Goal: Task Accomplishment & Management: Use online tool/utility

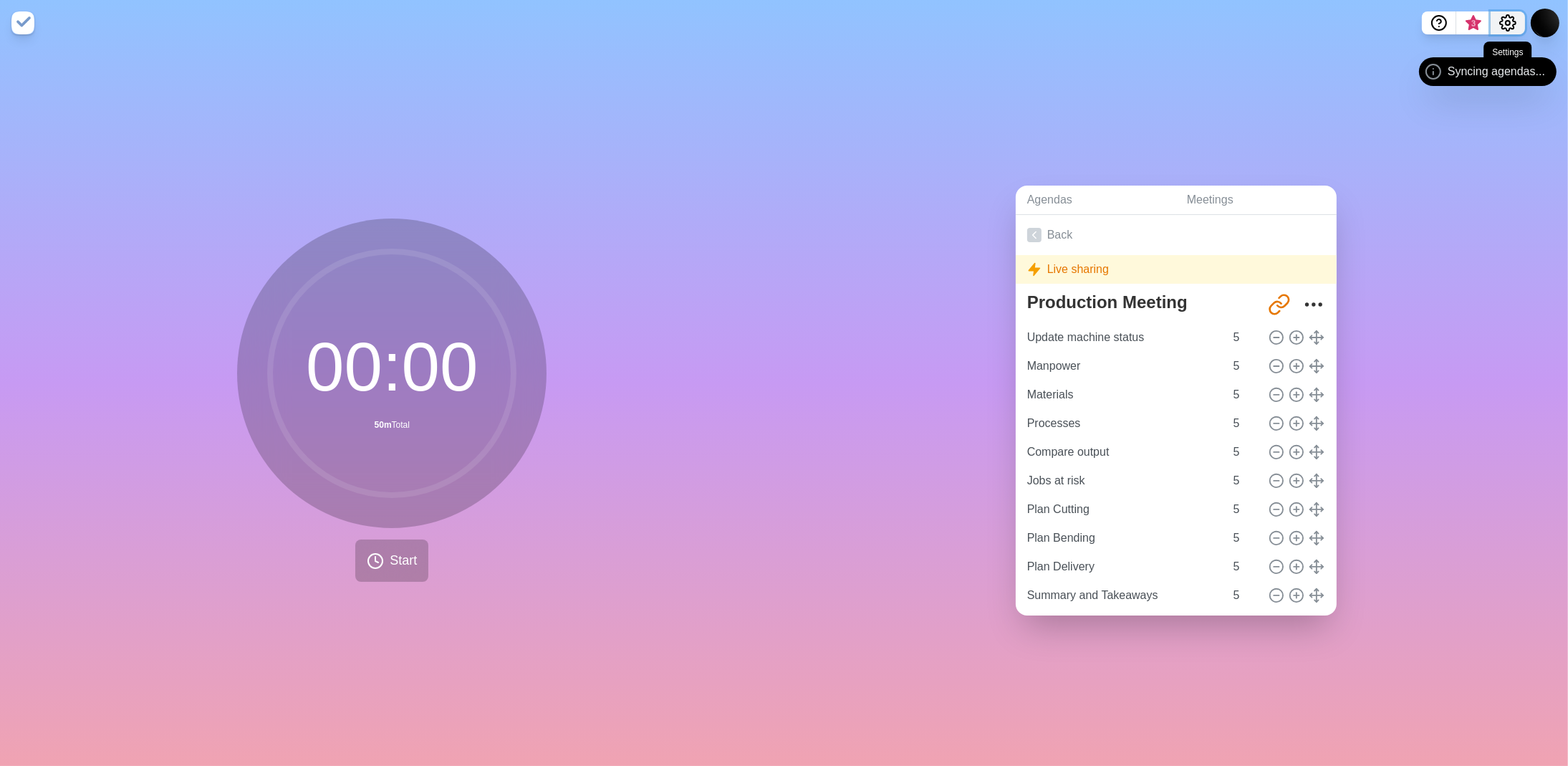
click at [1523, 20] on button "Settings" at bounding box center [1508, 23] width 34 height 23
click at [1514, 21] on icon "Settings" at bounding box center [1507, 22] width 15 height 15
click at [1511, 22] on icon "Settings" at bounding box center [1507, 23] width 17 height 17
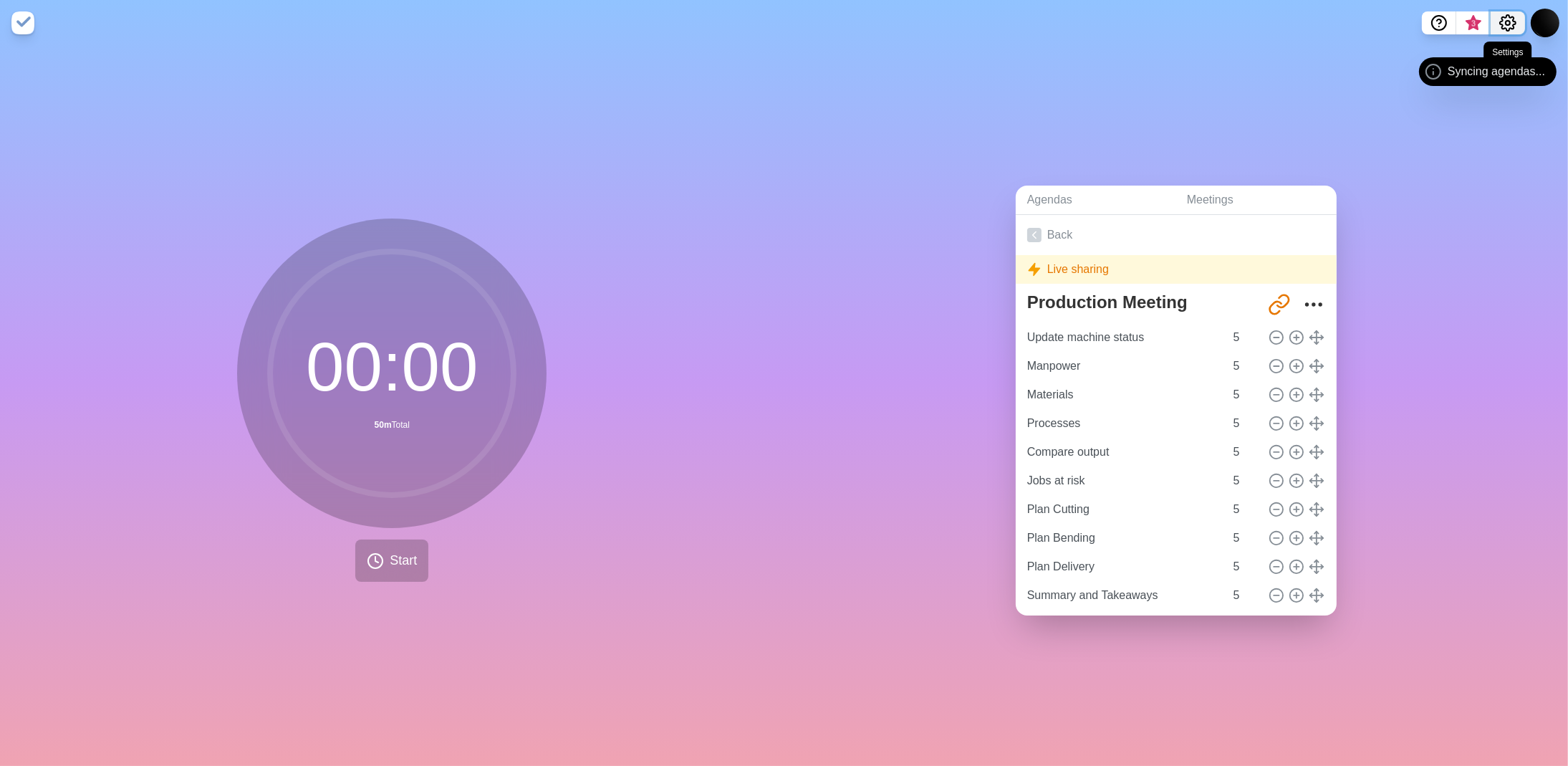
click at [1511, 22] on icon "Settings" at bounding box center [1507, 23] width 17 height 17
click at [1081, 337] on input "Update machine status" at bounding box center [1123, 337] width 203 height 28
click at [1238, 326] on input "6" at bounding box center [1245, 337] width 34 height 28
type input "5"
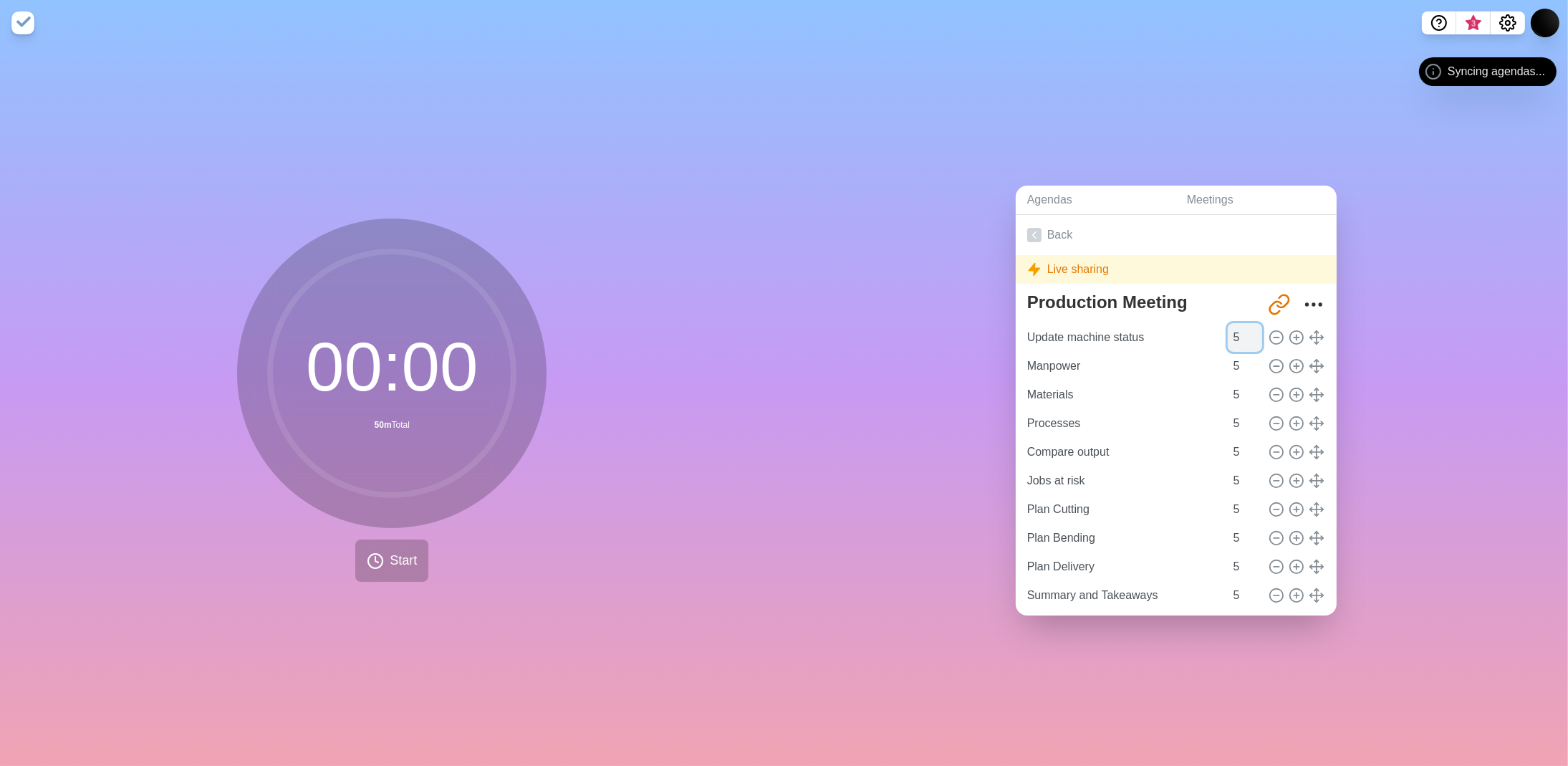
click at [1238, 333] on input "5" at bounding box center [1245, 337] width 34 height 28
click at [395, 565] on span "Start" at bounding box center [403, 561] width 27 height 20
click at [388, 389] on circle at bounding box center [391, 373] width 243 height 243
click at [21, 24] on img at bounding box center [23, 23] width 23 height 23
click at [384, 383] on circle at bounding box center [391, 373] width 243 height 243
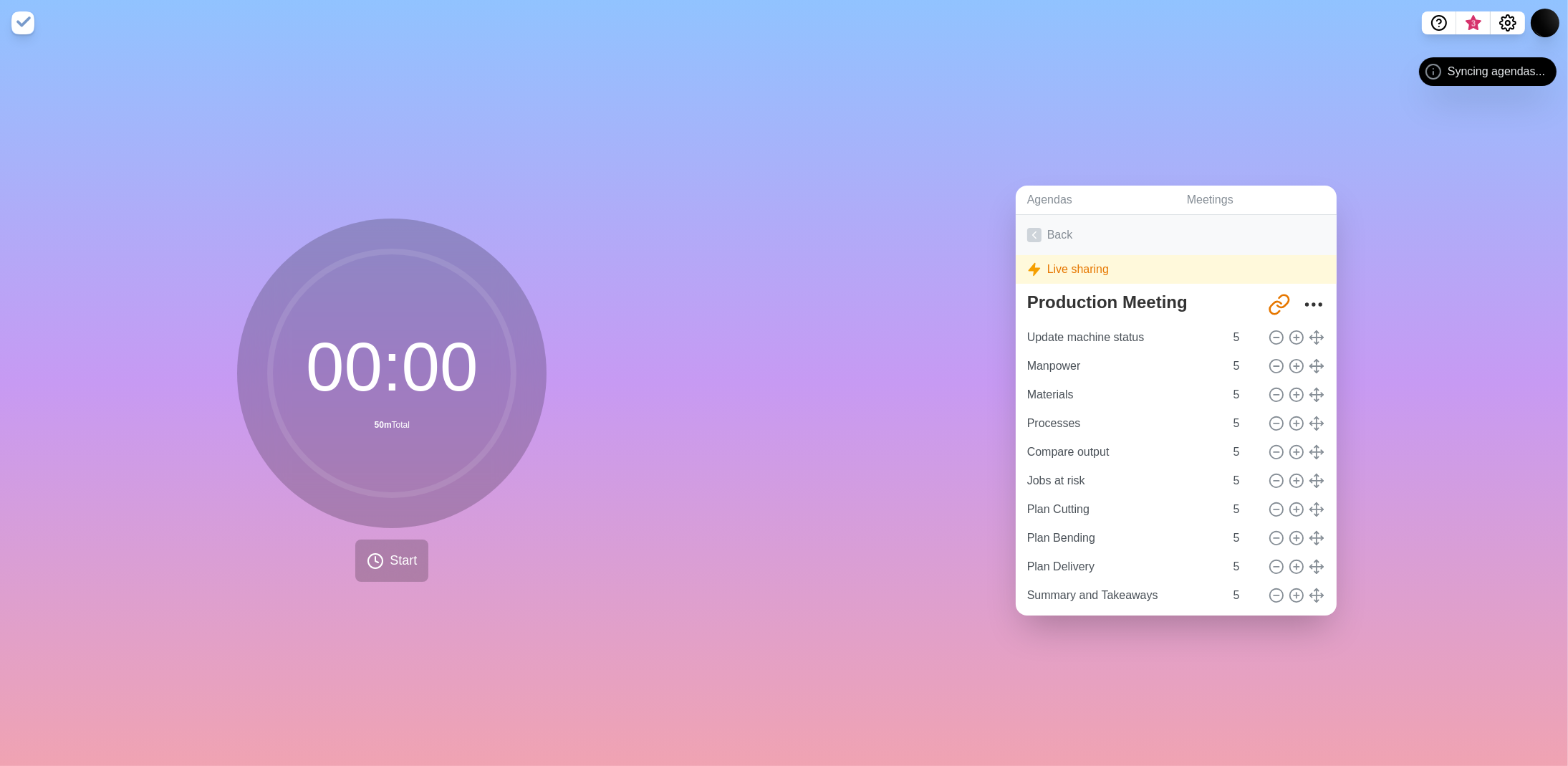
click at [1033, 229] on icon at bounding box center [1034, 235] width 15 height 15
drag, startPoint x: 338, startPoint y: 132, endPoint x: 348, endPoint y: 132, distance: 10.0
click at [555, 138] on div "00 : 00 50m Total Start" at bounding box center [392, 405] width 784 height 720
click at [1037, 187] on link "Agendas" at bounding box center [1095, 200] width 159 height 29
click at [1208, 195] on link "Meetings" at bounding box center [1256, 200] width 161 height 29
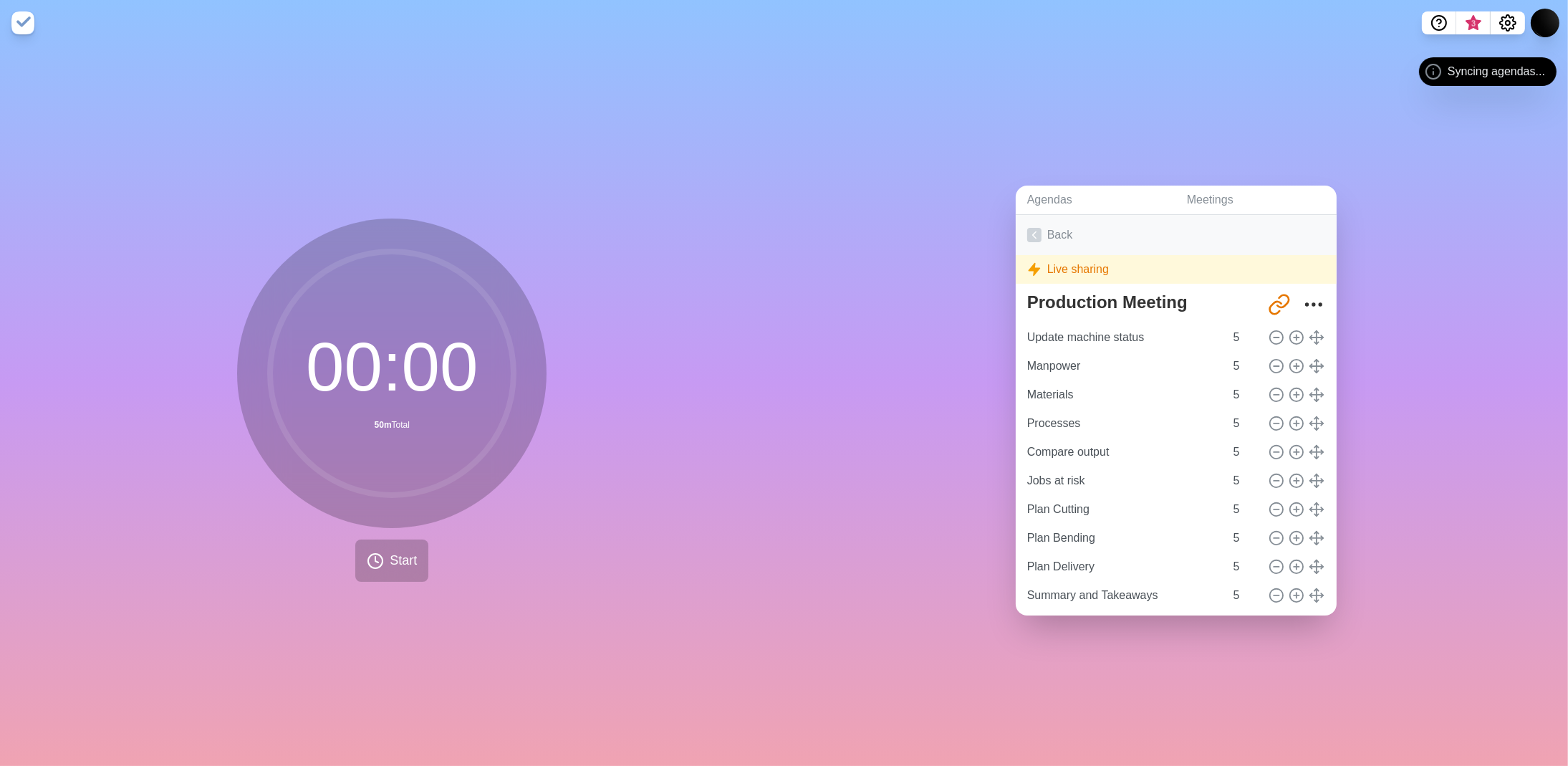
click at [1029, 228] on icon at bounding box center [1034, 235] width 15 height 15
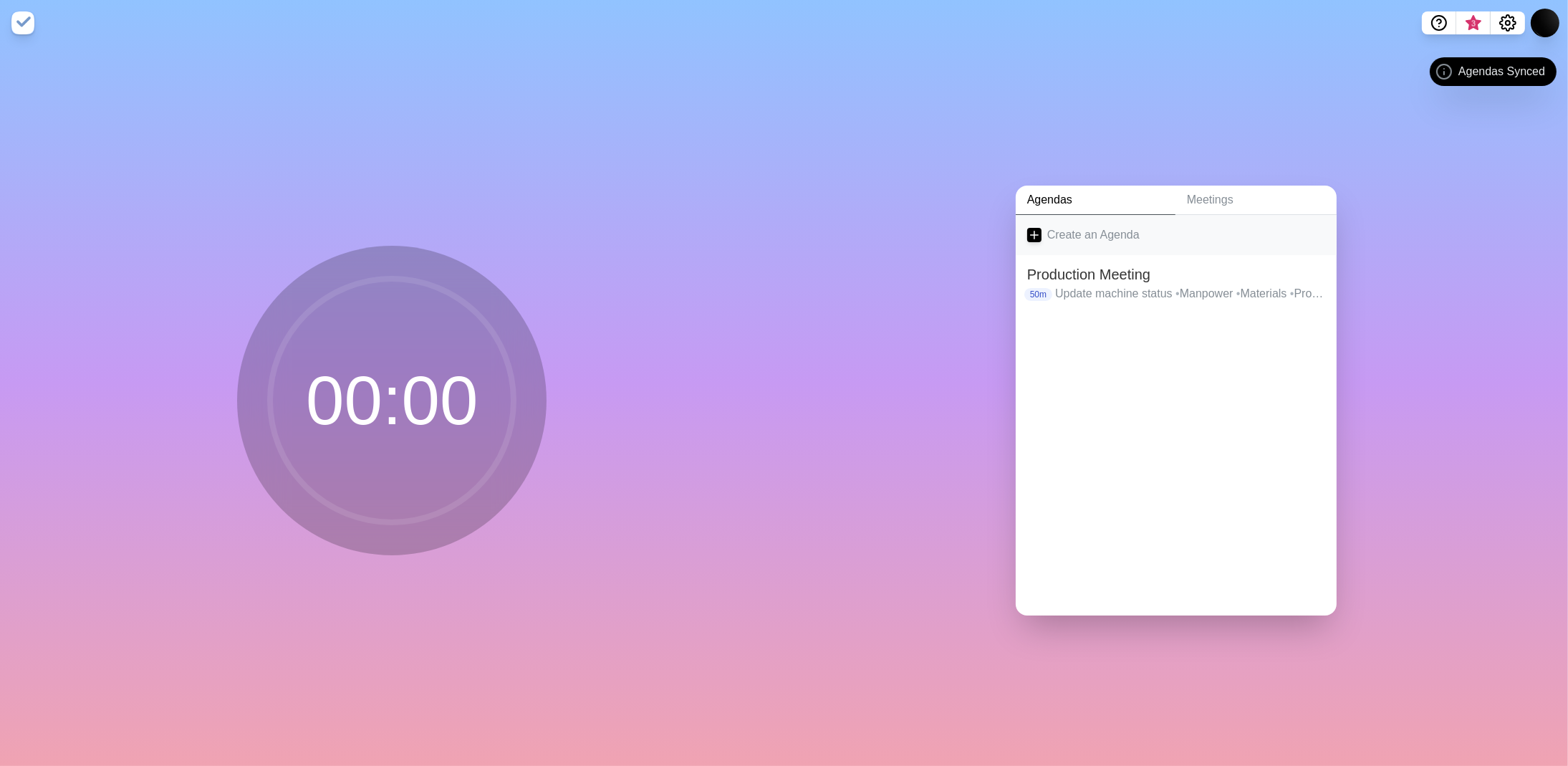
click at [1034, 230] on line at bounding box center [1034, 234] width 0 height 8
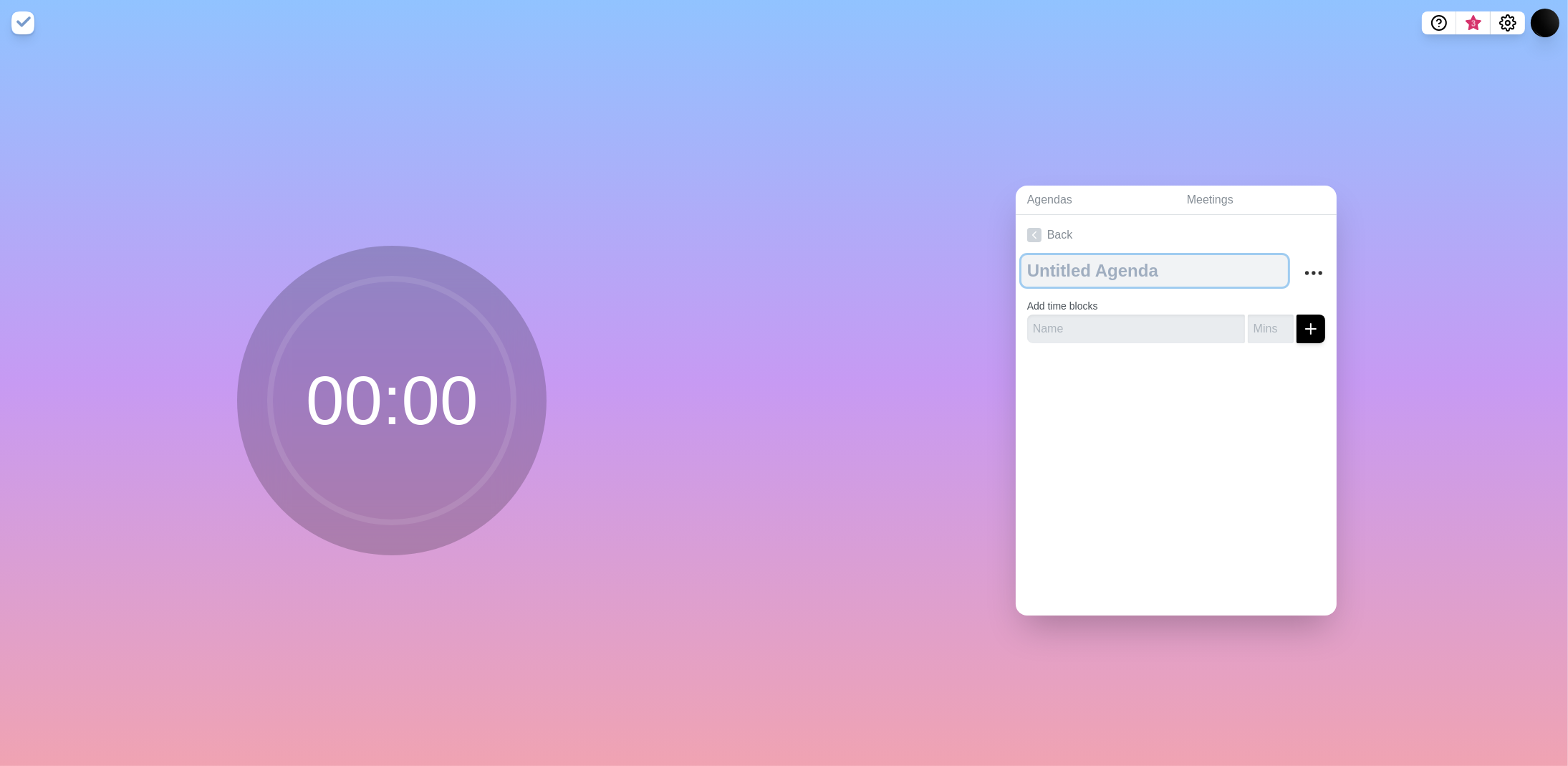
click at [1084, 272] on textarea at bounding box center [1154, 270] width 266 height 32
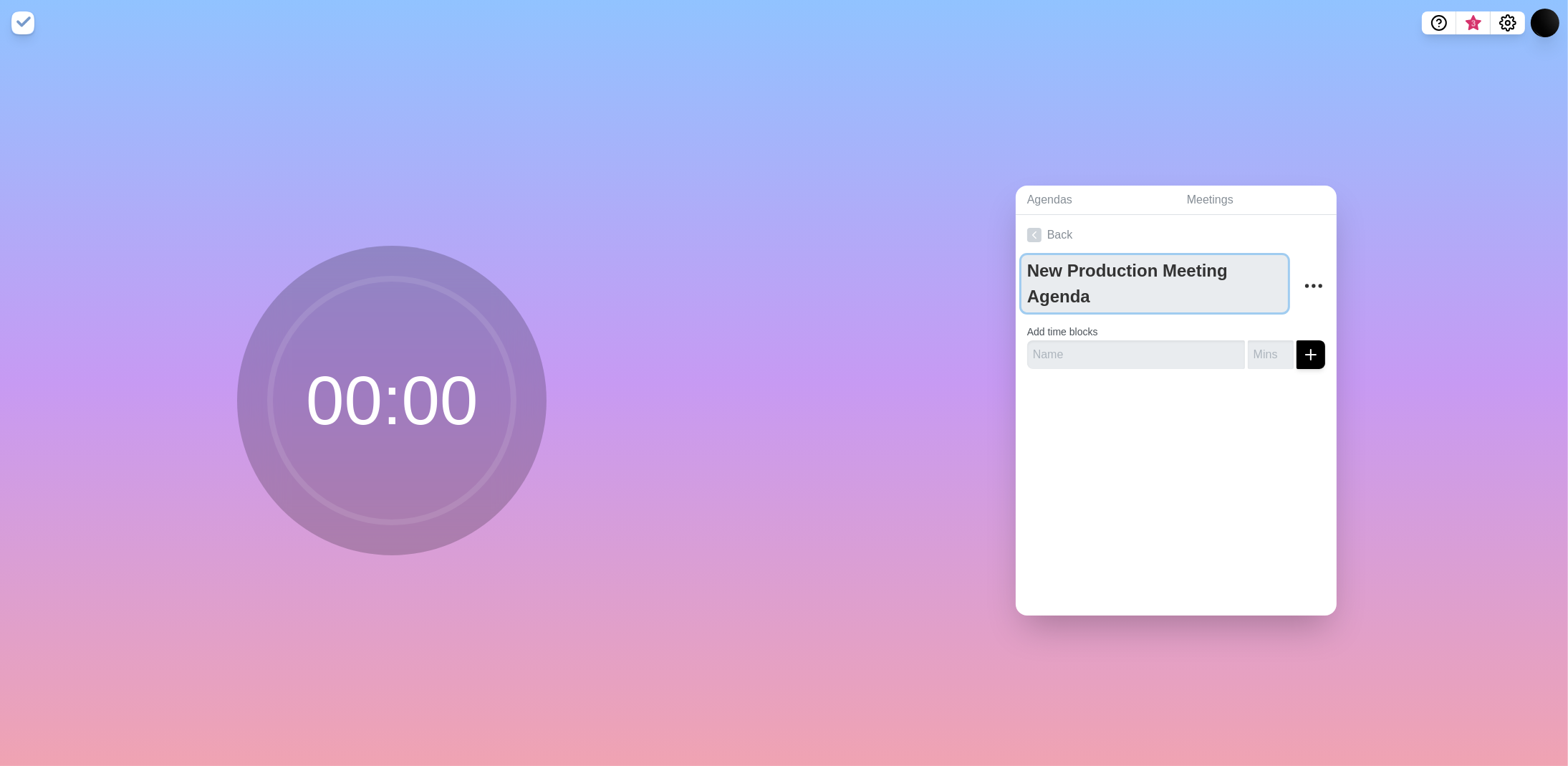
type textarea "New Production Meeting Agenda"
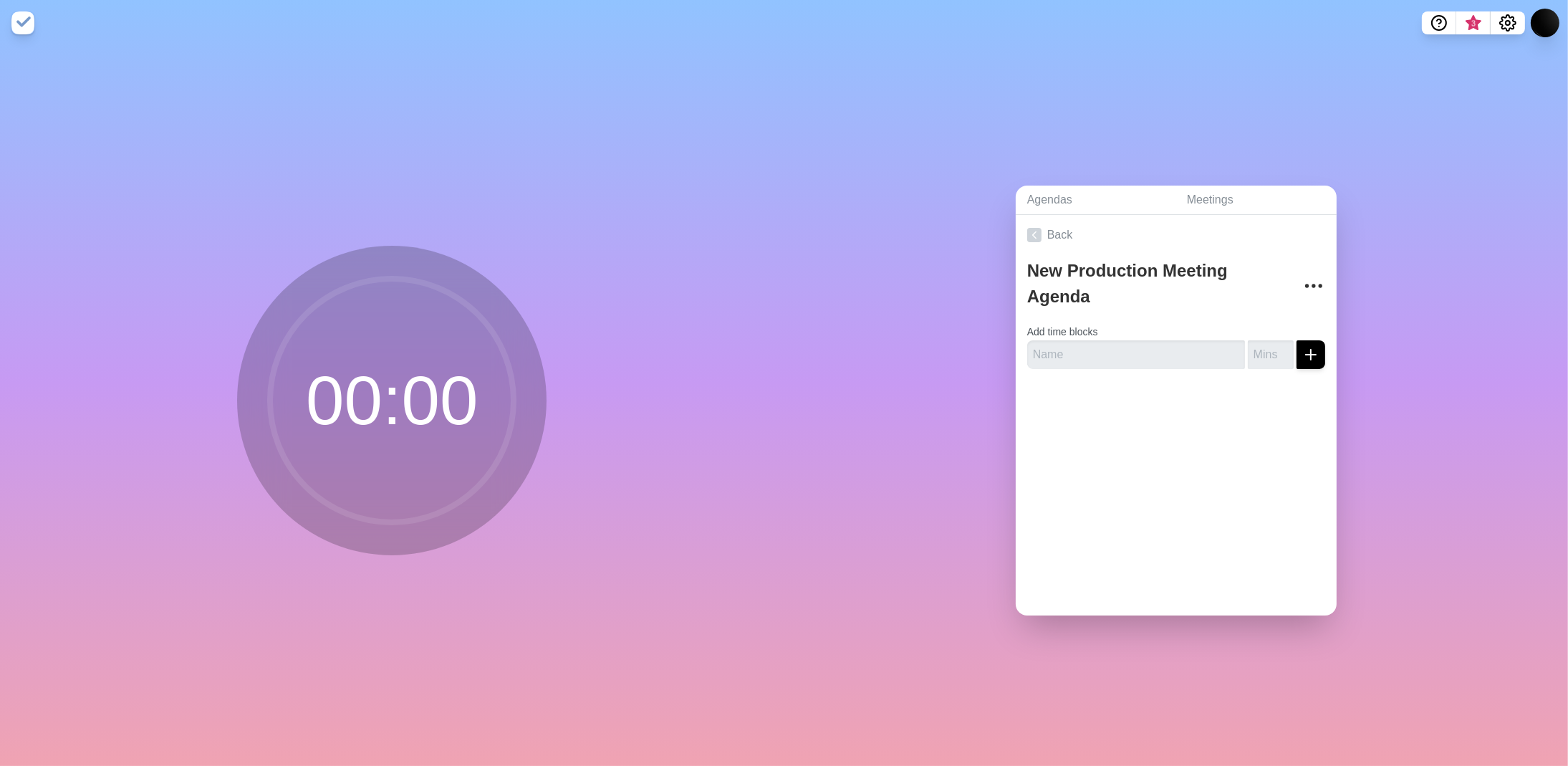
click at [1215, 448] on div "Back New Production Meeting Agenda Add time blocks" at bounding box center [1176, 415] width 321 height 401
click at [1035, 229] on icon at bounding box center [1034, 235] width 15 height 15
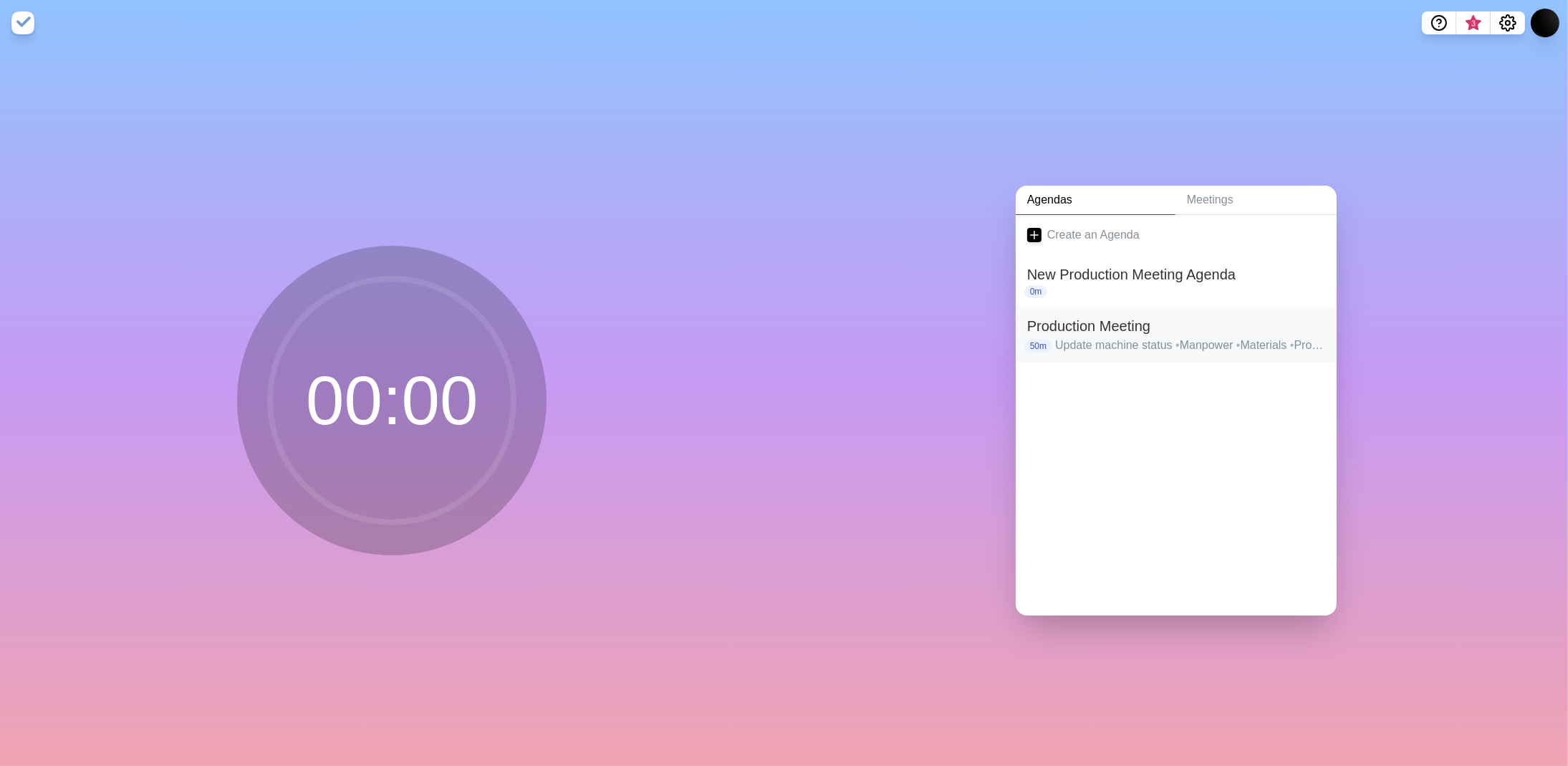
click at [1123, 322] on h2 "Production Meeting" at bounding box center [1176, 326] width 298 height 21
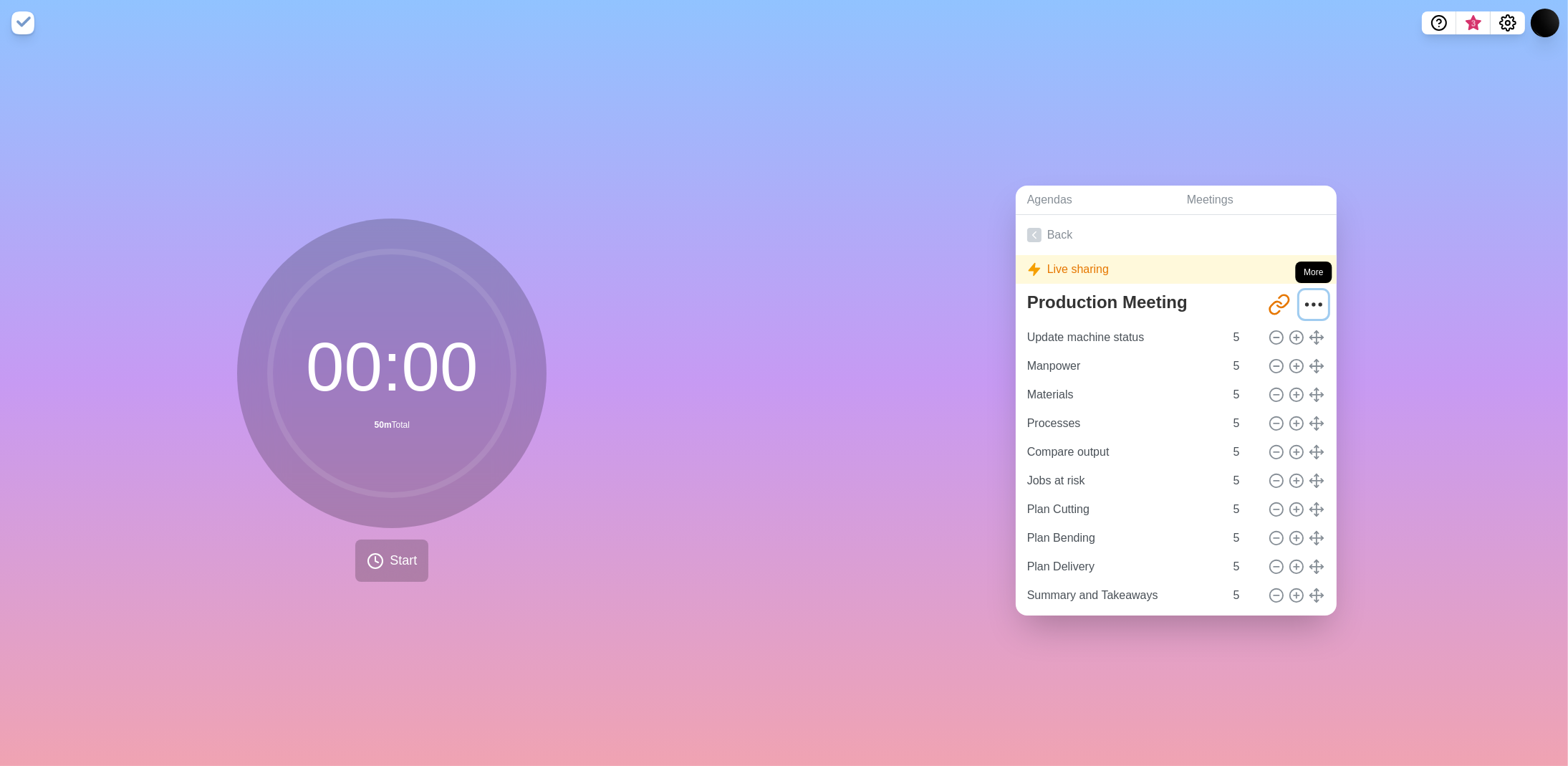
click at [1303, 294] on icon "More" at bounding box center [1313, 304] width 23 height 23
click at [404, 566] on button "Start" at bounding box center [392, 561] width 73 height 42
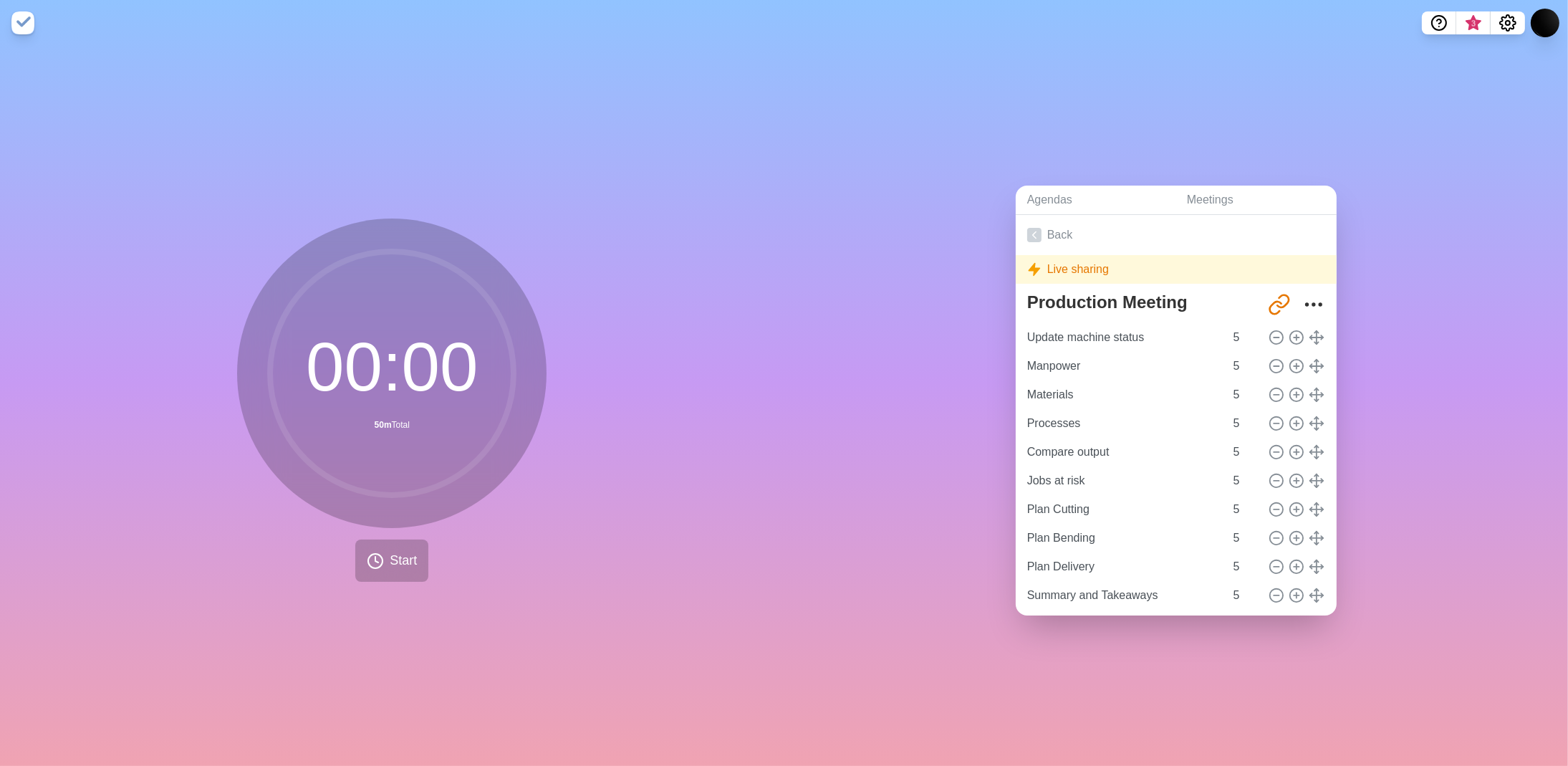
drag, startPoint x: 662, startPoint y: 394, endPoint x: 681, endPoint y: 385, distance: 21.0
click at [662, 394] on div "00 : 00 50m Total Start" at bounding box center [392, 405] width 784 height 720
click at [1513, 21] on icon "Settings" at bounding box center [1507, 22] width 15 height 15
click at [1035, 232] on icon at bounding box center [1034, 235] width 15 height 15
click at [1030, 228] on icon at bounding box center [1034, 235] width 15 height 15
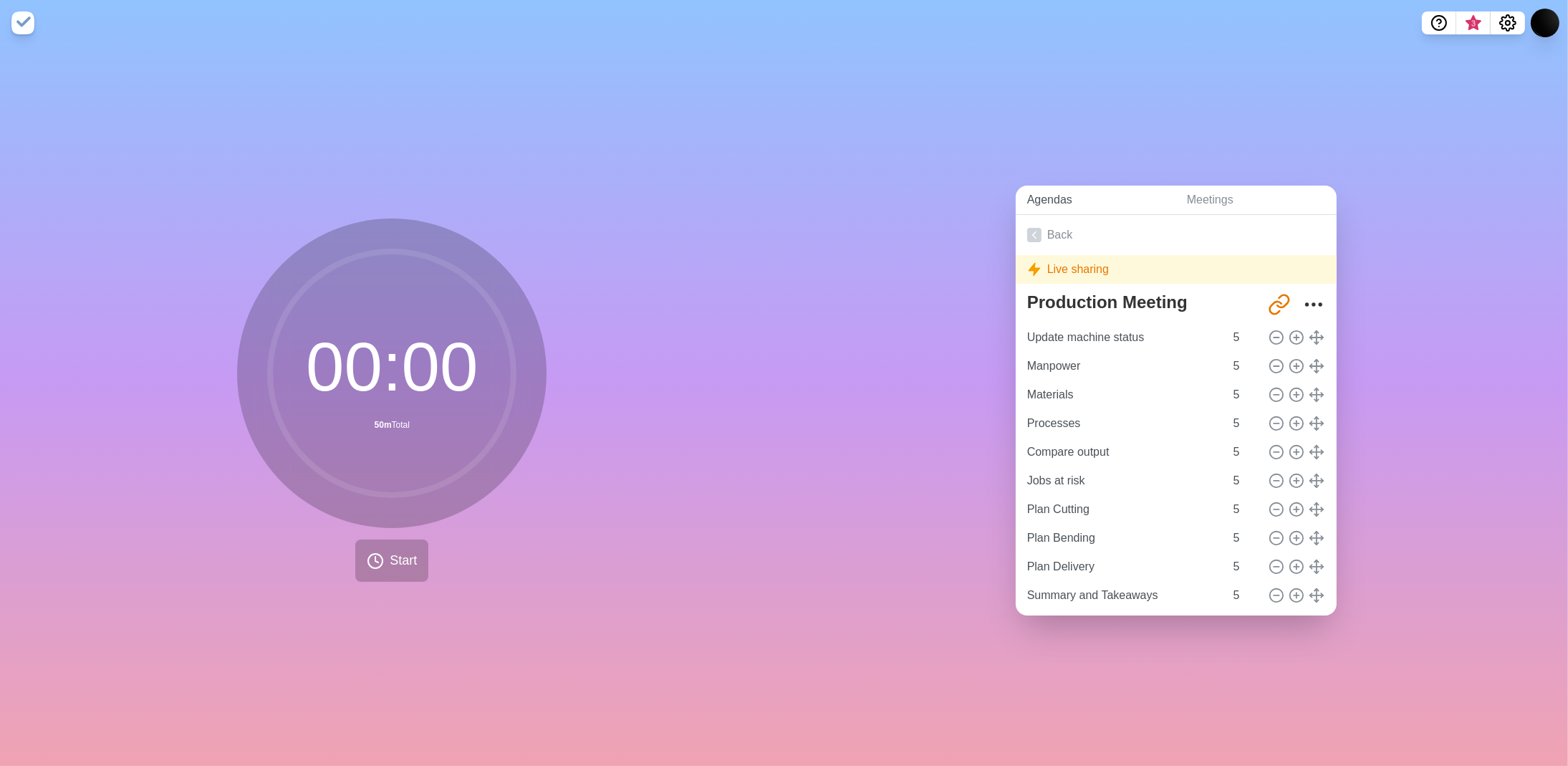
click at [1040, 189] on link "Agendas" at bounding box center [1095, 200] width 159 height 29
click at [1038, 195] on link "Agendas" at bounding box center [1095, 200] width 159 height 29
click at [1203, 199] on link "Meetings" at bounding box center [1256, 200] width 161 height 29
click at [1037, 195] on link "Agendas" at bounding box center [1095, 200] width 159 height 29
click at [1030, 228] on icon at bounding box center [1034, 235] width 15 height 15
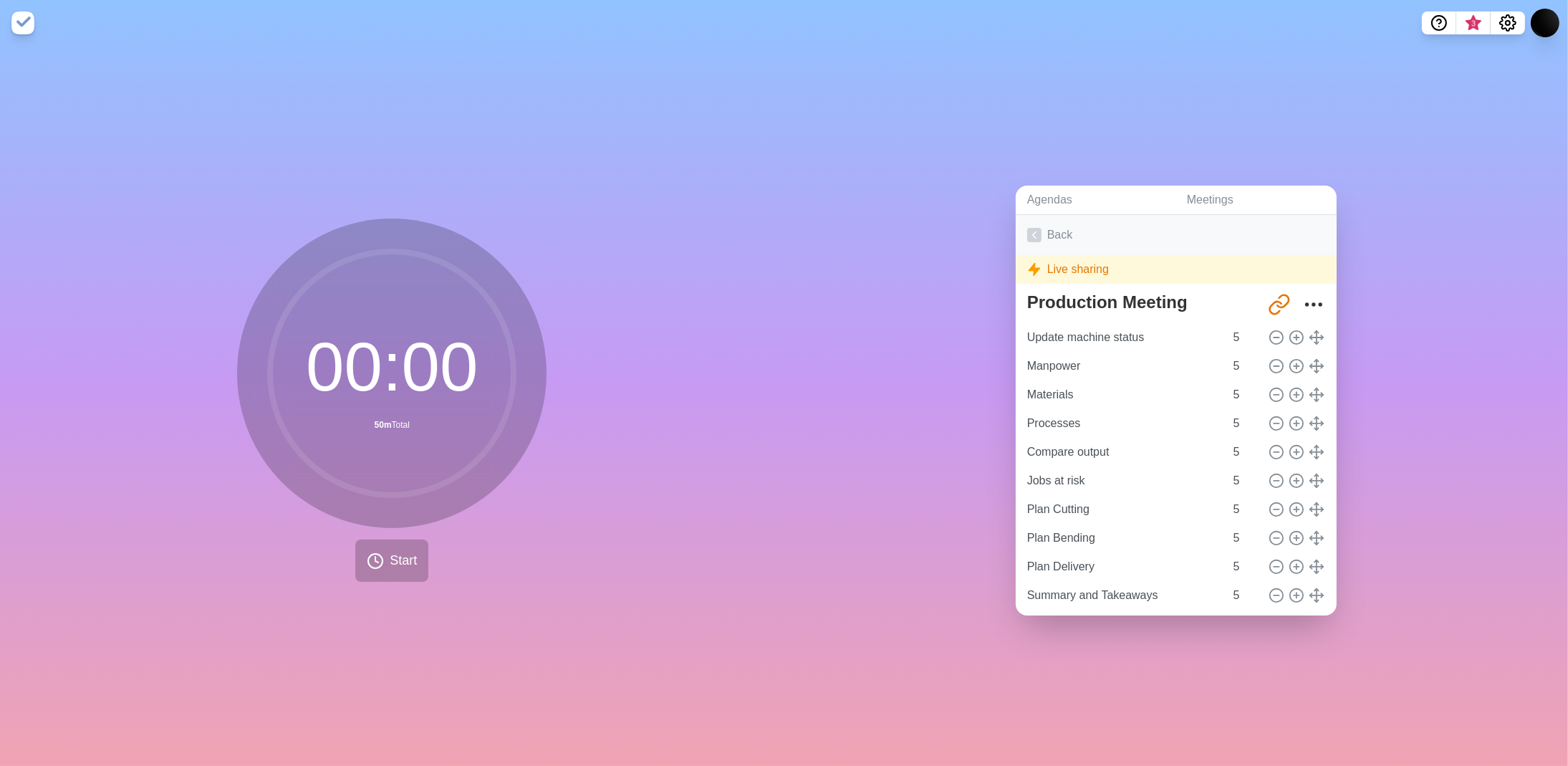
click at [1030, 228] on icon at bounding box center [1034, 235] width 15 height 15
click at [1063, 274] on div "Live sharing" at bounding box center [1176, 269] width 321 height 28
click at [1079, 291] on textarea "Production Meeting" at bounding box center [1140, 302] width 238 height 32
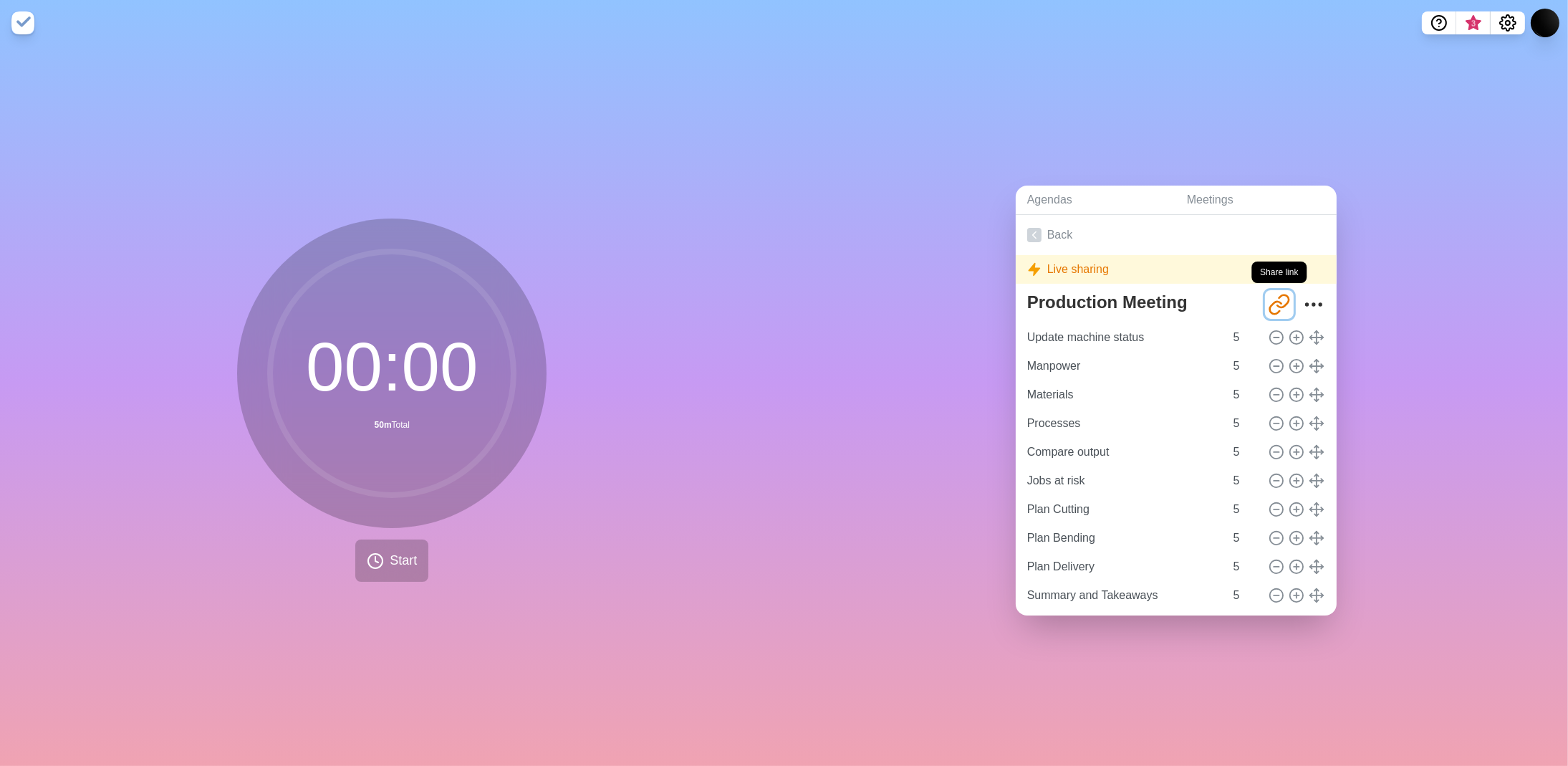
click at [1268, 300] on icon "Share link" at bounding box center [1279, 304] width 23 height 23
drag, startPoint x: 1266, startPoint y: 300, endPoint x: 1288, endPoint y: 295, distance: 22.6
click at [1302, 295] on icon "More" at bounding box center [1313, 304] width 23 height 23
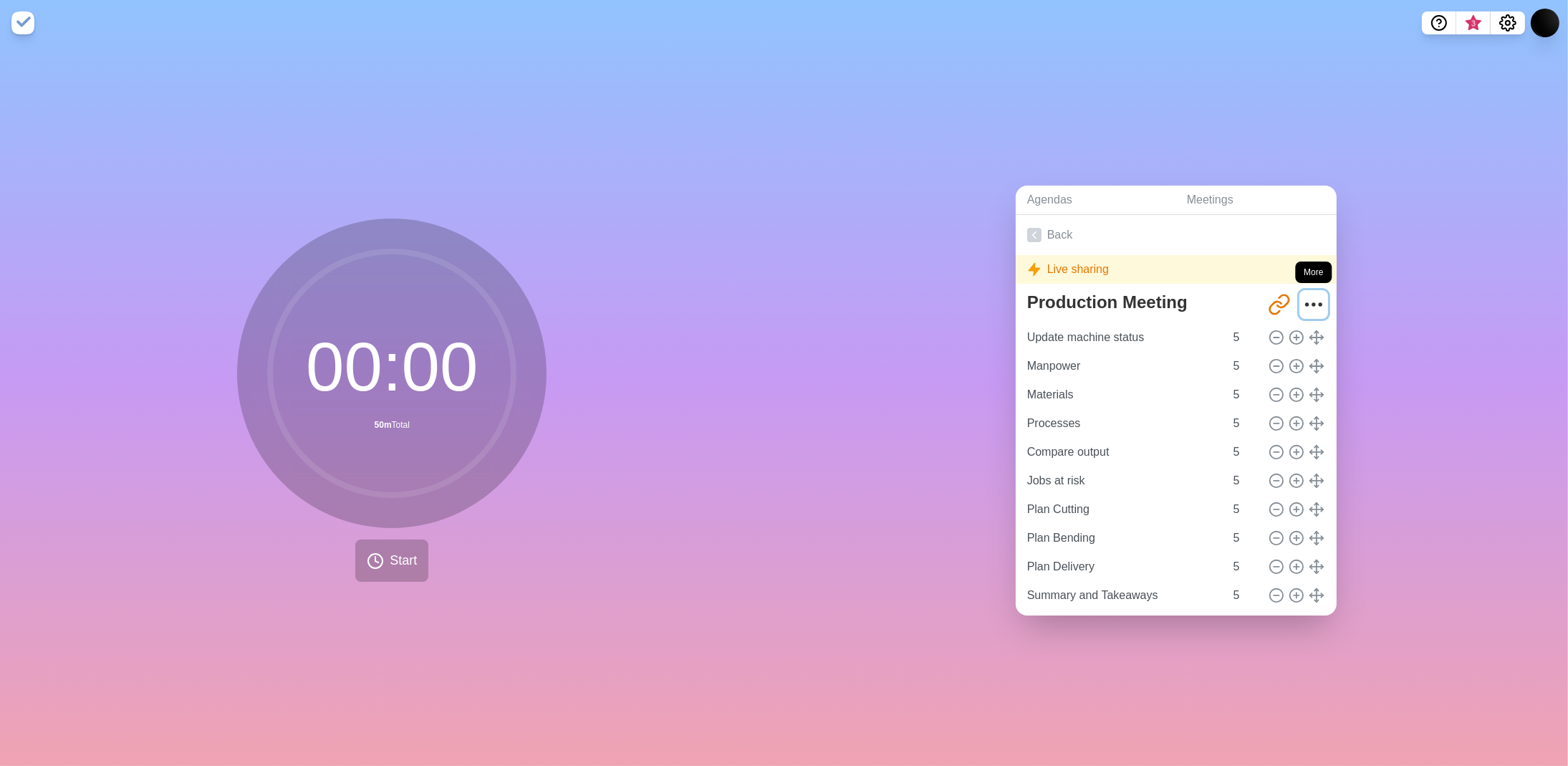
drag, startPoint x: 1296, startPoint y: 295, endPoint x: 1290, endPoint y: 306, distance: 12.5
click at [1302, 296] on icon "More" at bounding box center [1313, 304] width 23 height 23
click at [1241, 336] on input "4" at bounding box center [1245, 337] width 34 height 28
type input "5"
click at [1241, 328] on input "5" at bounding box center [1245, 337] width 34 height 28
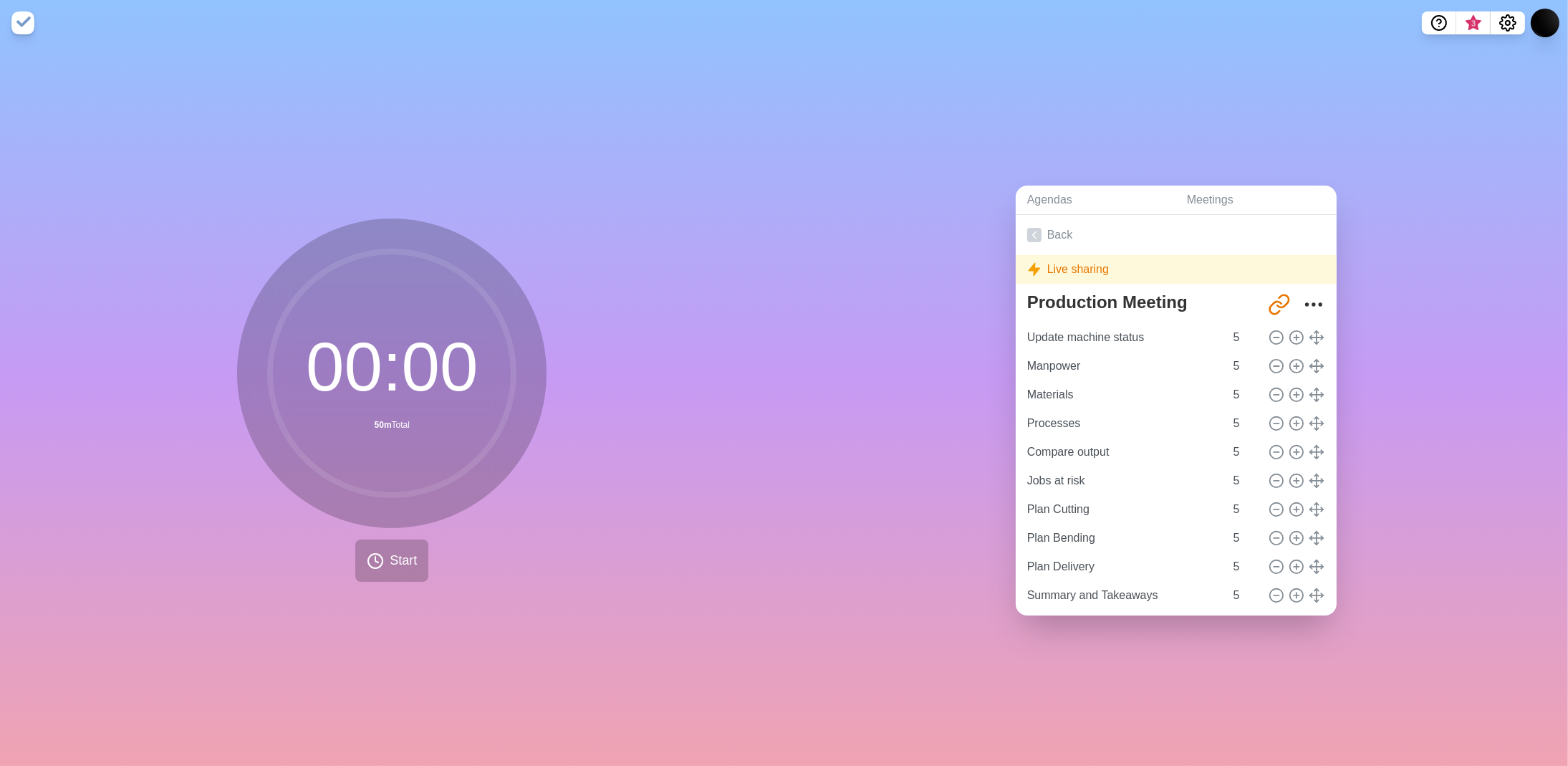
drag, startPoint x: 1478, startPoint y: 209, endPoint x: 1514, endPoint y: 57, distance: 156.2
click at [1478, 198] on div "Agendas Meetings Back Live sharing Production Meeting http://timeblocks.co/-OZo…" at bounding box center [1177, 405] width 784 height 720
click at [1506, 20] on icon "Settings" at bounding box center [1507, 23] width 17 height 17
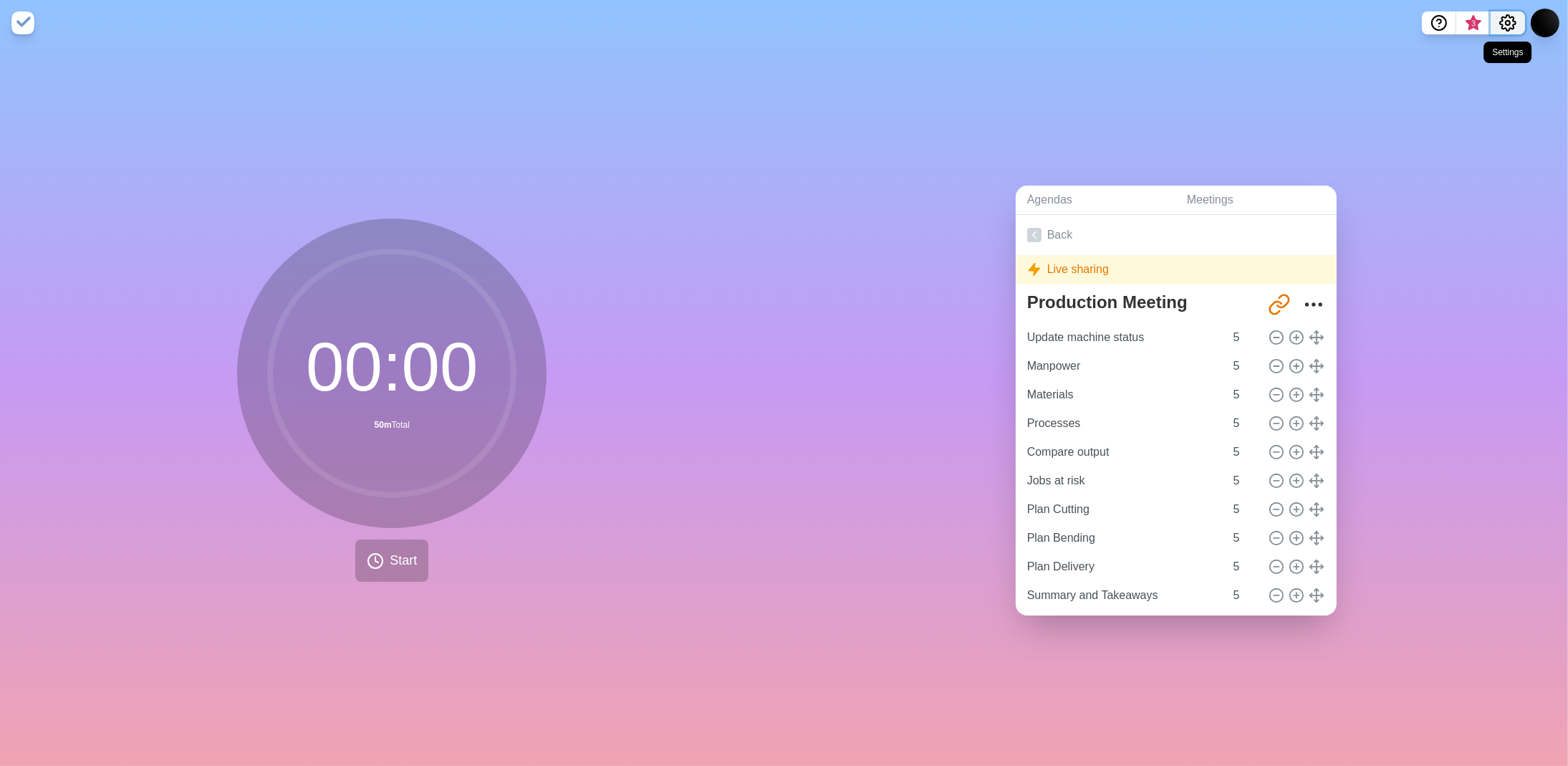
click at [1506, 20] on icon "Settings" at bounding box center [1507, 23] width 17 height 17
click at [1473, 20] on span "3" at bounding box center [1473, 24] width 11 height 11
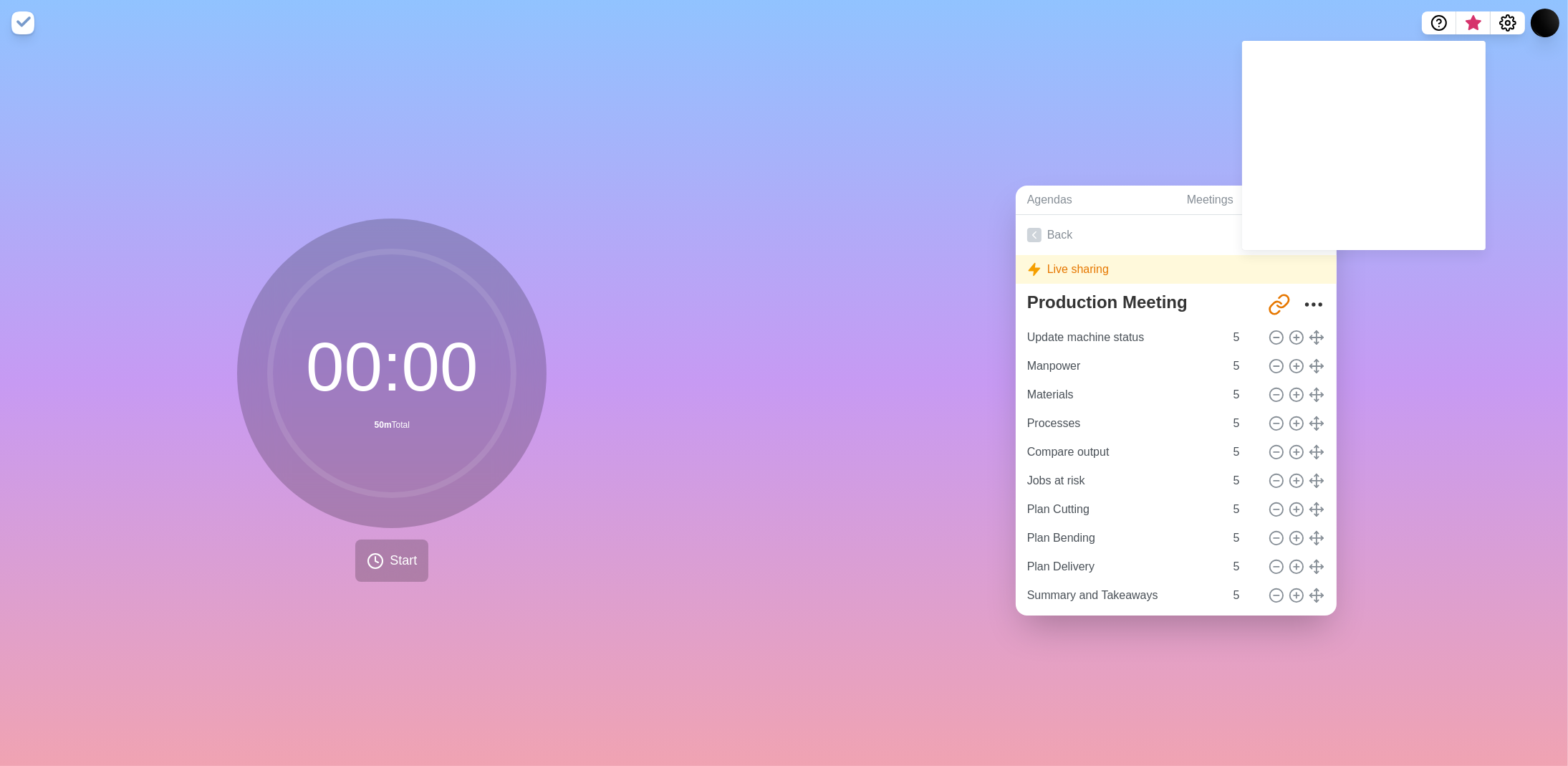
click at [1484, 320] on div "Agendas Meetings Back Live sharing Production Meeting http://timeblocks.co/-OZo…" at bounding box center [1177, 405] width 784 height 720
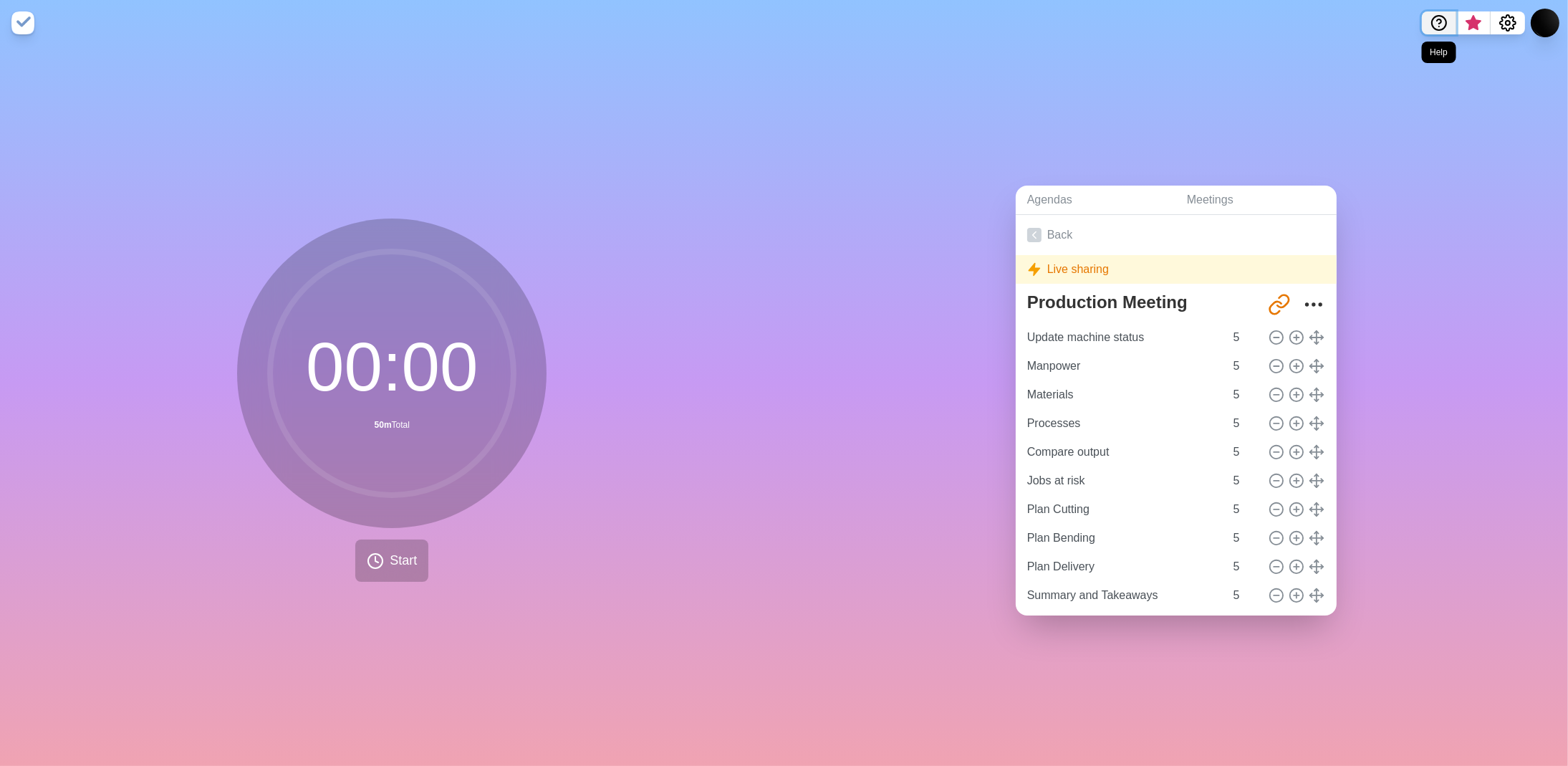
click at [1433, 15] on icon "Help" at bounding box center [1439, 23] width 17 height 17
click at [1442, 21] on icon "Help" at bounding box center [1439, 23] width 17 height 17
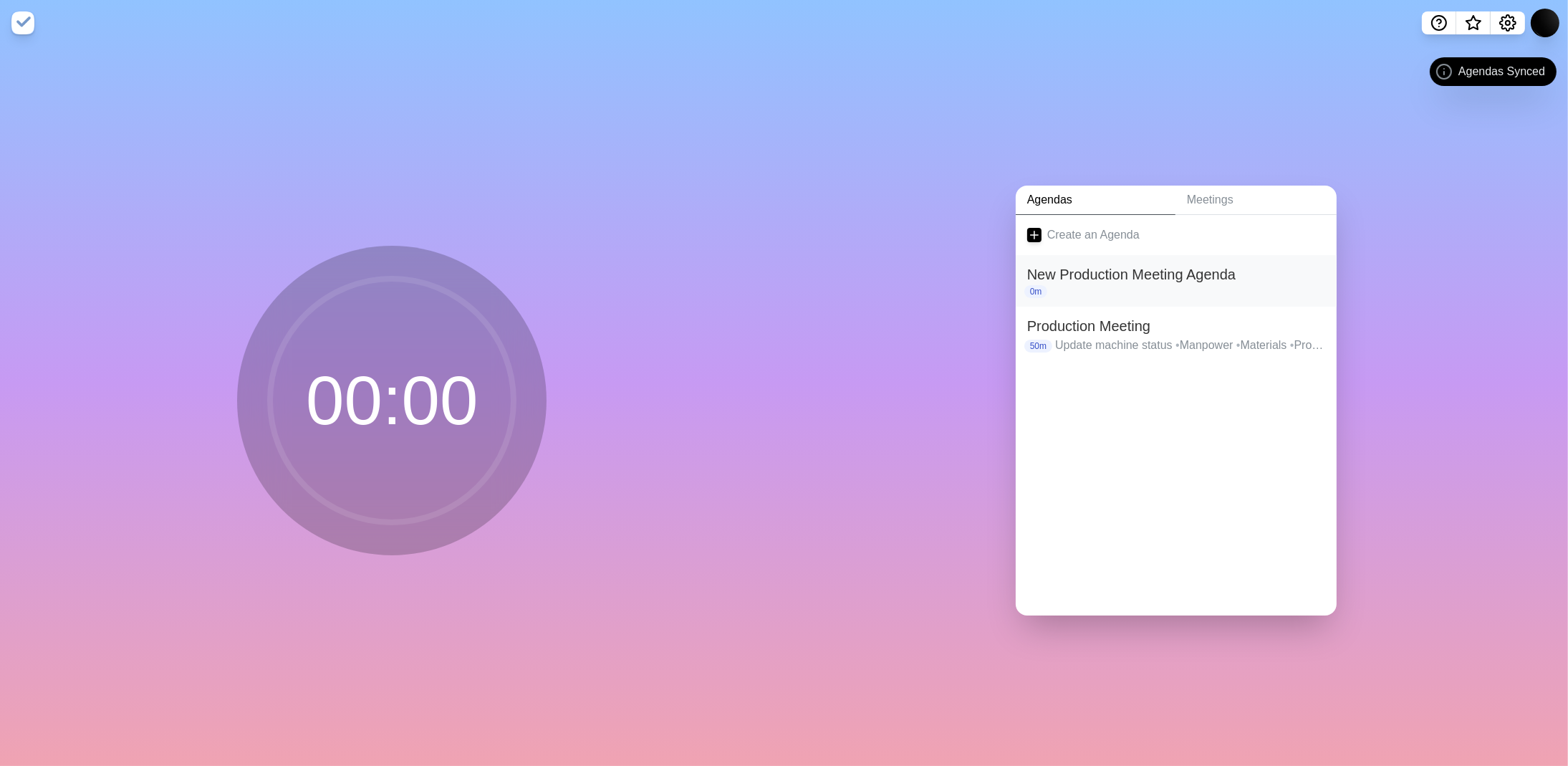
click at [1137, 272] on h2 "New Production Meeting Agenda" at bounding box center [1176, 274] width 298 height 21
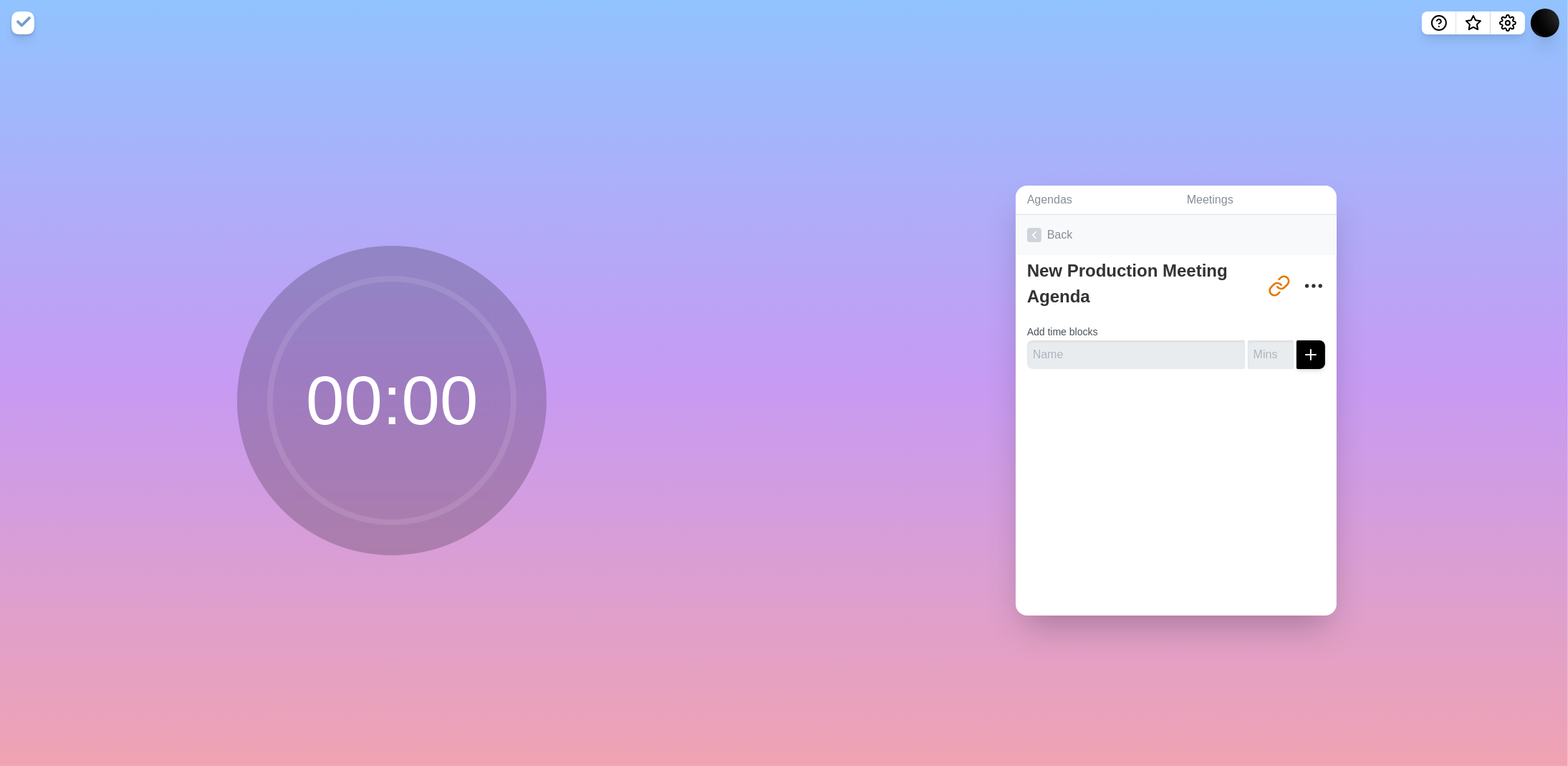
click at [1027, 231] on icon at bounding box center [1034, 235] width 15 height 15
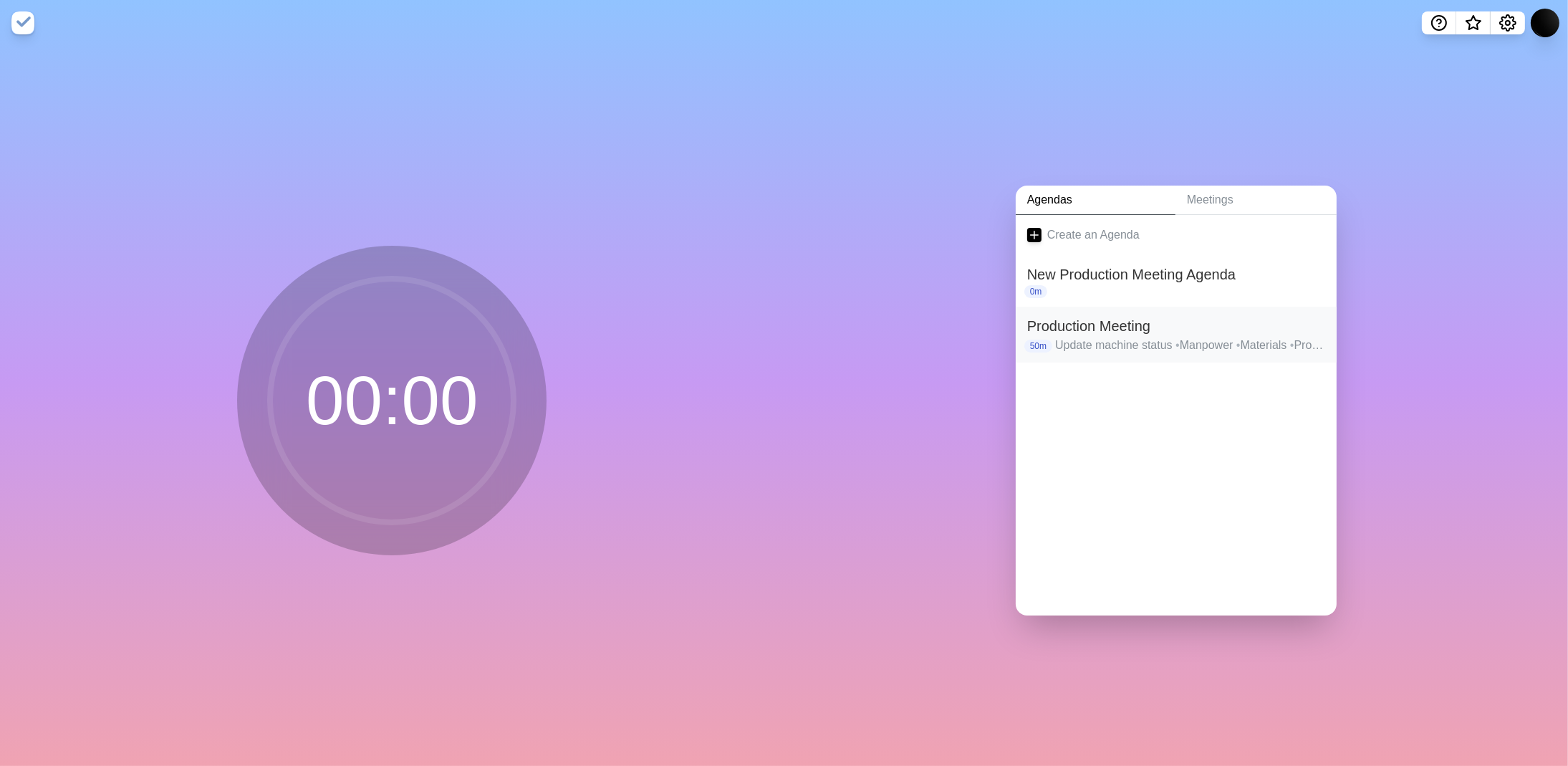
click at [1250, 330] on h2 "Production Meeting" at bounding box center [1176, 326] width 298 height 21
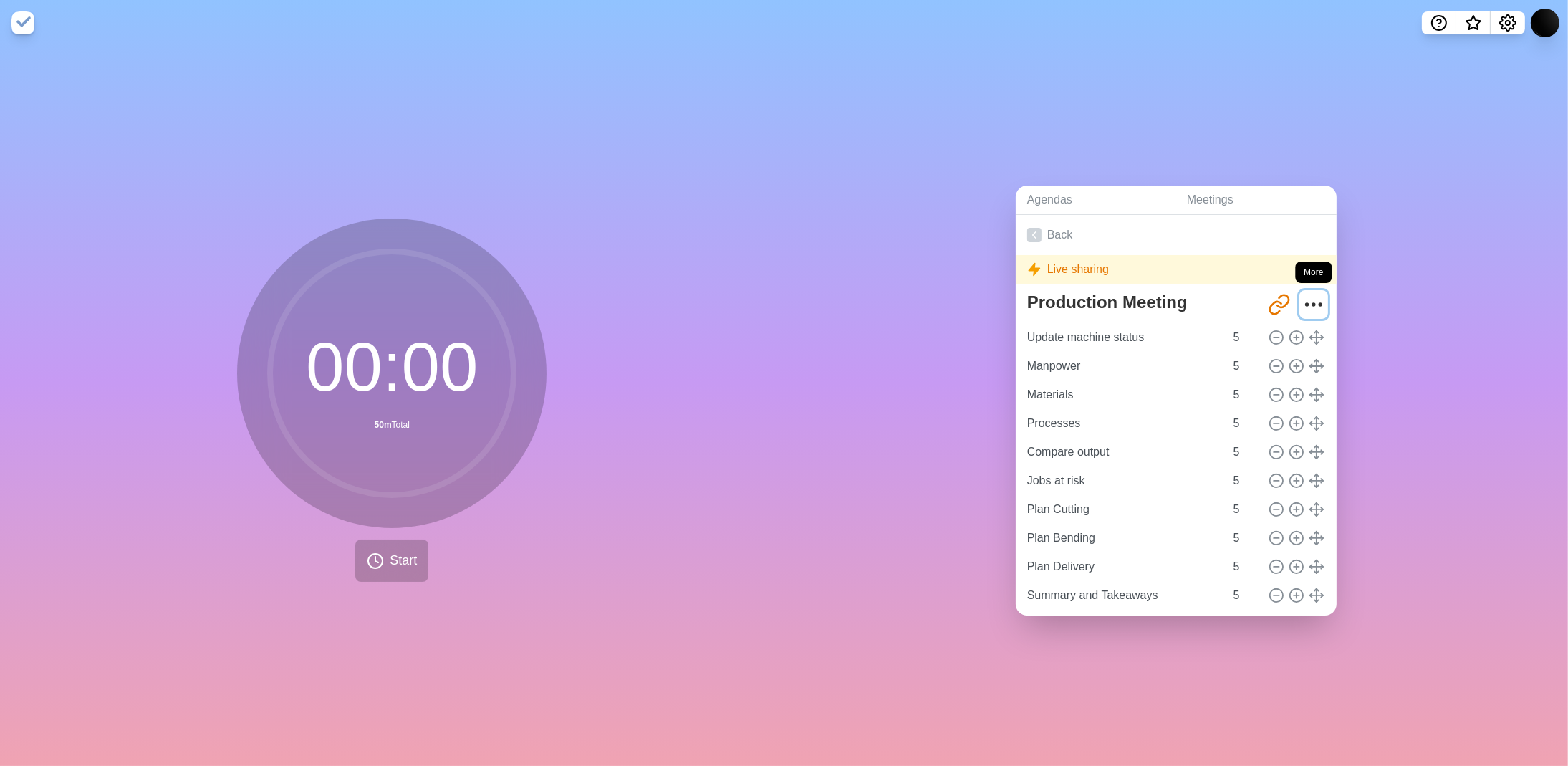
click at [1305, 304] on circle "More" at bounding box center [1306, 304] width 2 height 2
click at [1312, 304] on circle "More" at bounding box center [1312, 304] width 2 height 2
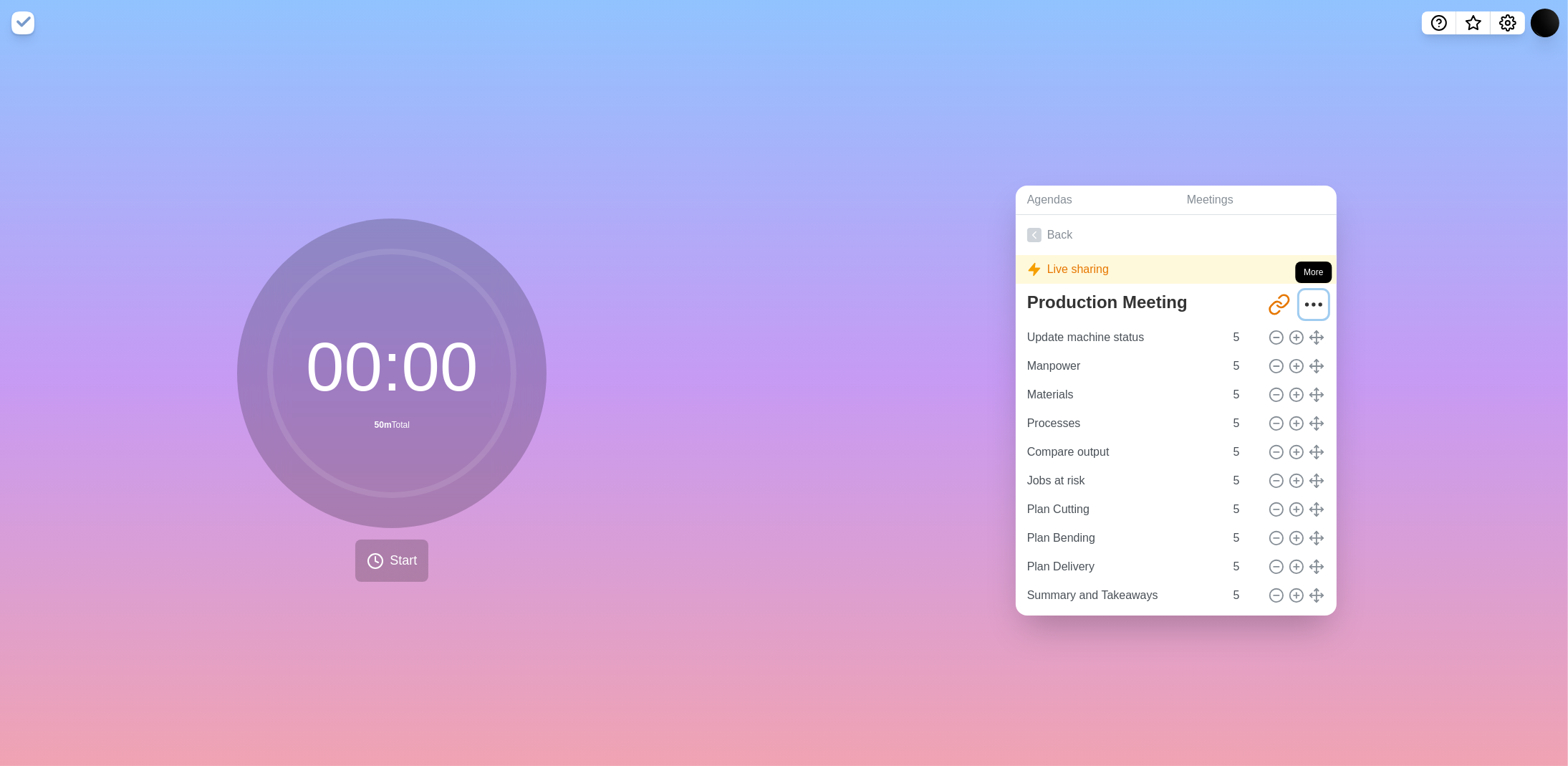
click at [1312, 304] on circle "More" at bounding box center [1312, 304] width 2 height 2
click at [1268, 301] on icon "Share link" at bounding box center [1279, 304] width 23 height 23
drag, startPoint x: 1307, startPoint y: 303, endPoint x: 1244, endPoint y: 299, distance: 63.1
click at [1302, 302] on icon "More" at bounding box center [1313, 304] width 23 height 23
click at [1239, 298] on textarea "Production Meeting" at bounding box center [1140, 302] width 238 height 32
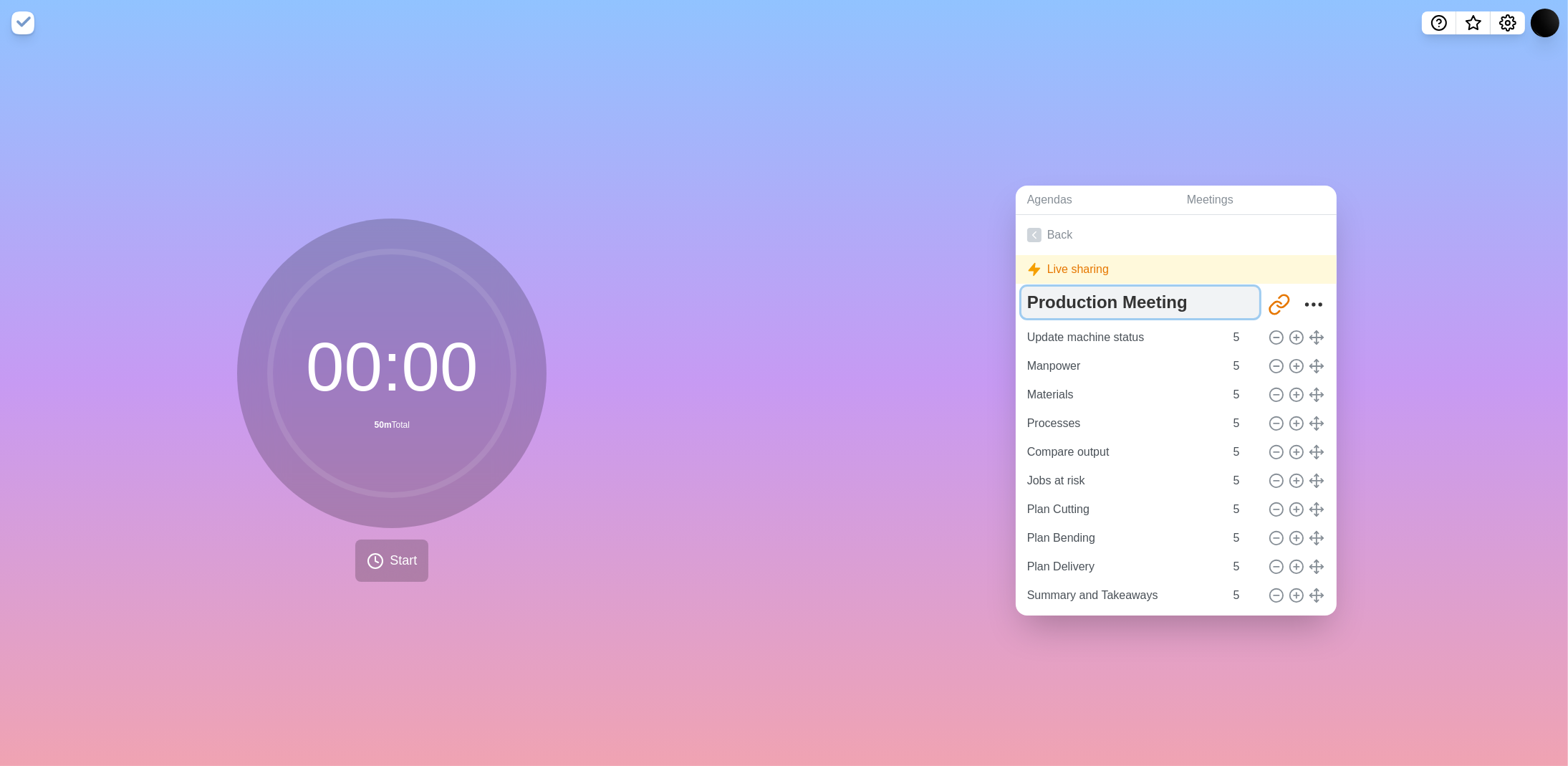
drag, startPoint x: 1216, startPoint y: 300, endPoint x: 1053, endPoint y: 306, distance: 163.1
click at [1053, 306] on textarea "Production Meeting" at bounding box center [1140, 302] width 238 height 32
type textarea "Prosadfsdf"
click at [1270, 308] on icon "Share link" at bounding box center [1279, 304] width 23 height 23
click at [1305, 295] on icon "More" at bounding box center [1313, 304] width 23 height 23
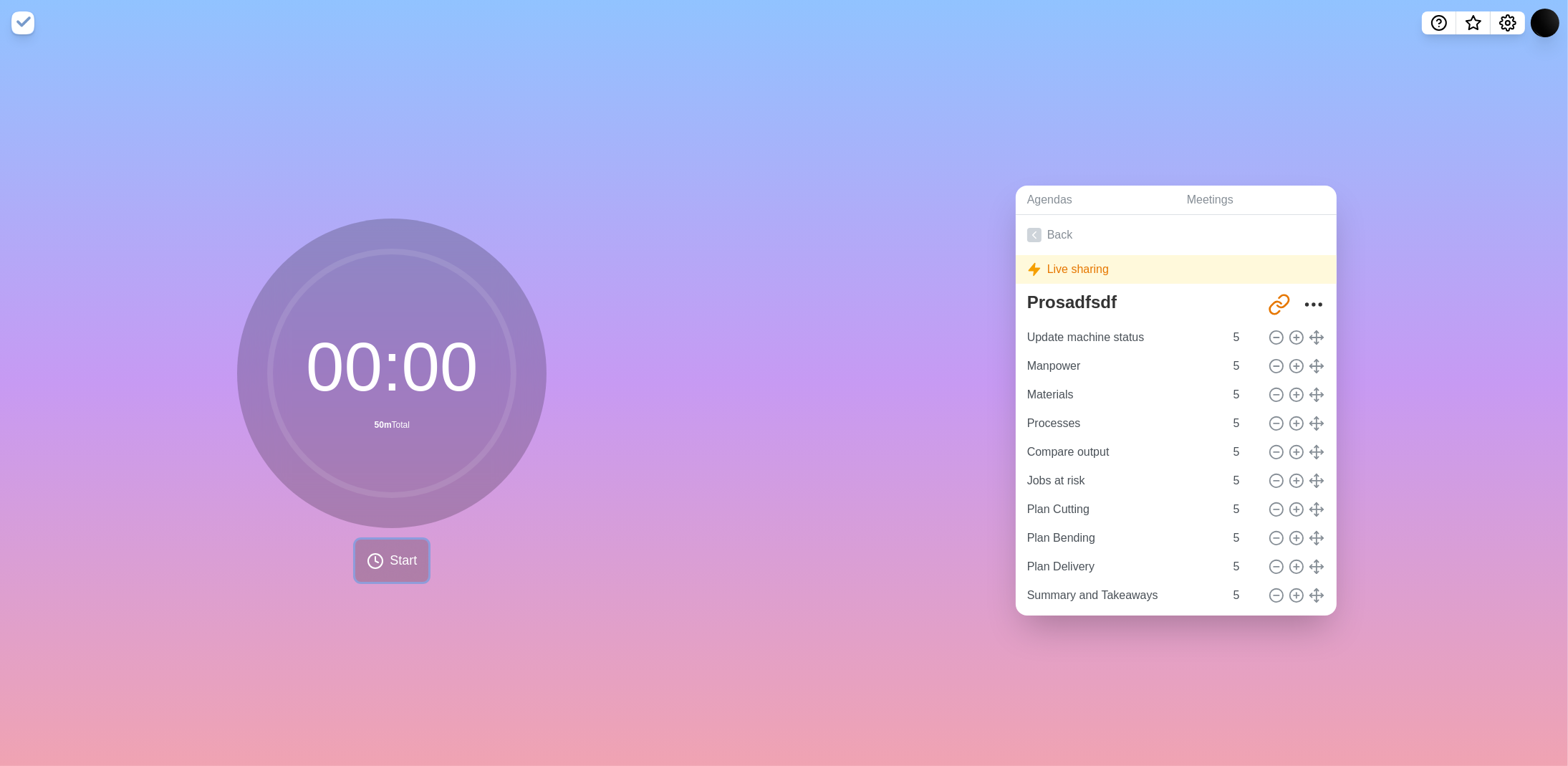
click at [395, 552] on span "Start" at bounding box center [403, 561] width 27 height 20
drag, startPoint x: 679, startPoint y: 284, endPoint x: 757, endPoint y: 209, distance: 108.2
click at [682, 280] on div "00 : 00 50m Total Start" at bounding box center [392, 405] width 784 height 720
click at [1033, 199] on link "Agendas" at bounding box center [1095, 200] width 159 height 29
click at [1042, 229] on link "Back" at bounding box center [1176, 234] width 321 height 40
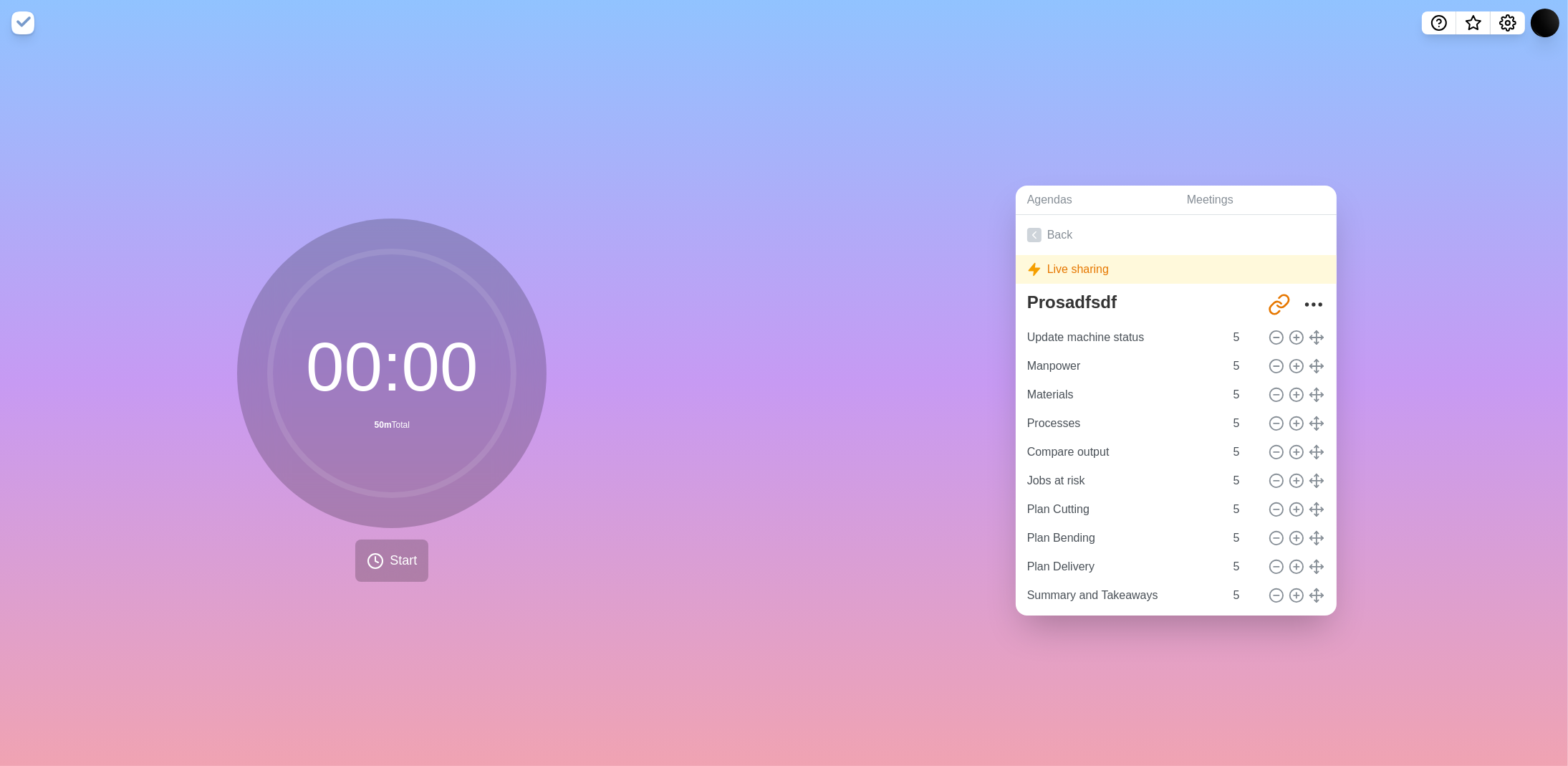
drag, startPoint x: 281, startPoint y: 78, endPoint x: 288, endPoint y: 81, distance: 7.6
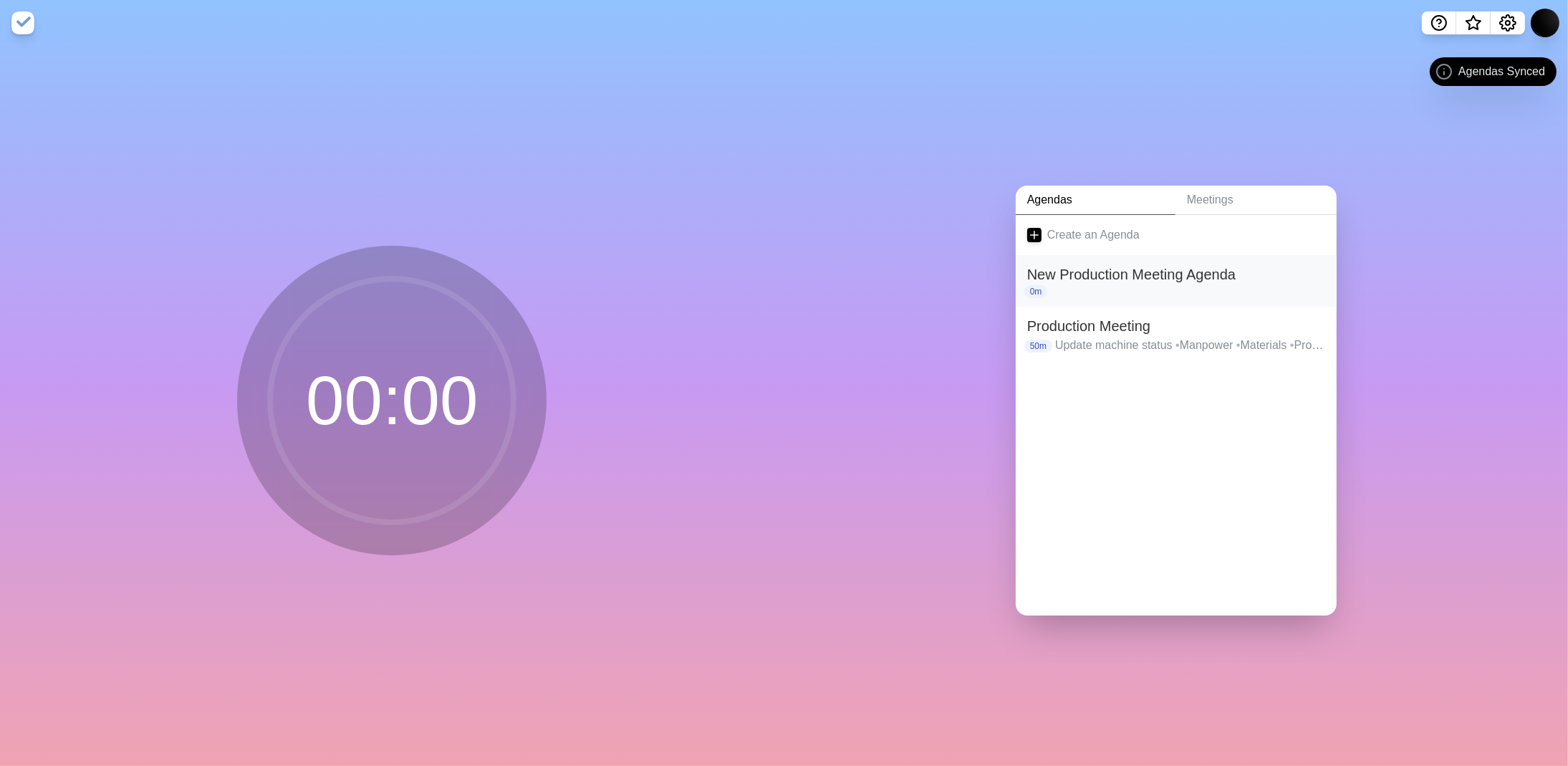
click at [1163, 268] on h2 "New Production Meeting Agenda" at bounding box center [1176, 274] width 298 height 21
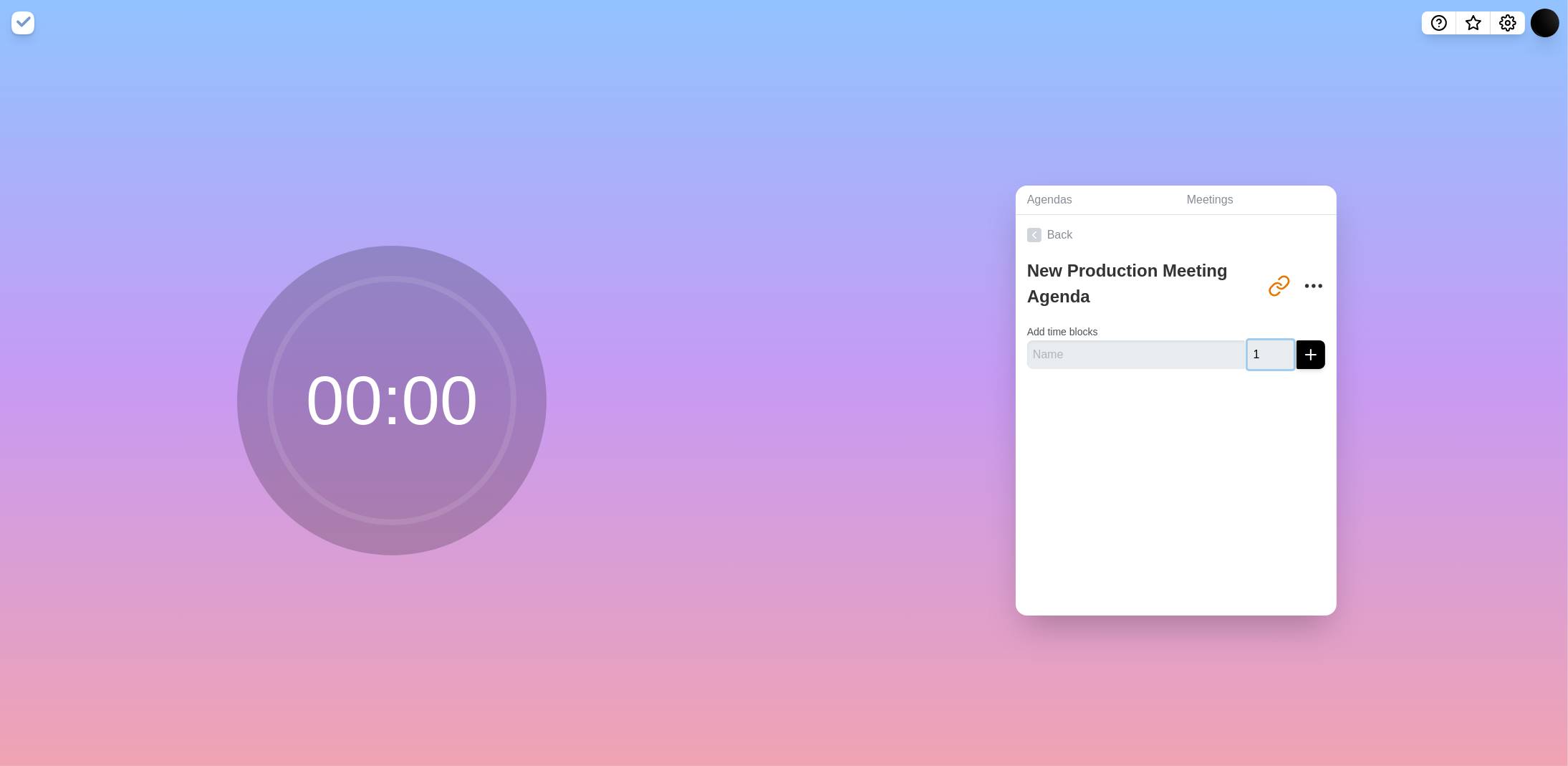
click at [1266, 344] on input "1" at bounding box center [1270, 354] width 46 height 28
click at [1266, 344] on input "2" at bounding box center [1270, 354] width 46 height 28
click at [1266, 344] on input "3" at bounding box center [1270, 354] width 46 height 28
click at [1266, 344] on input "4" at bounding box center [1270, 354] width 46 height 28
type input "5"
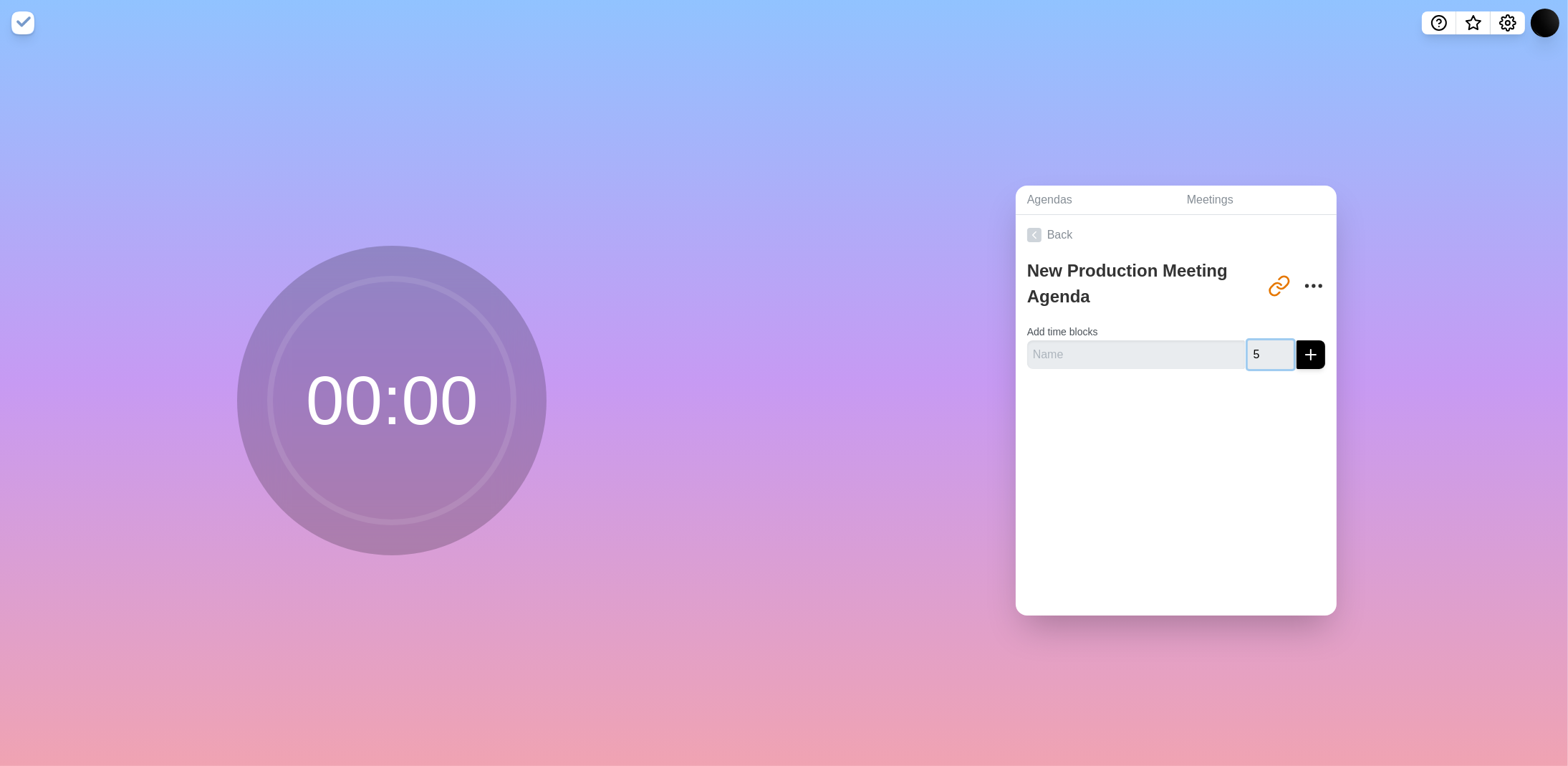
click at [1266, 344] on input "5" at bounding box center [1270, 354] width 46 height 28
click at [1077, 352] on input "text" at bounding box center [1136, 354] width 218 height 28
type input "thing"
click at [1296, 340] on button "submit" at bounding box center [1310, 354] width 28 height 28
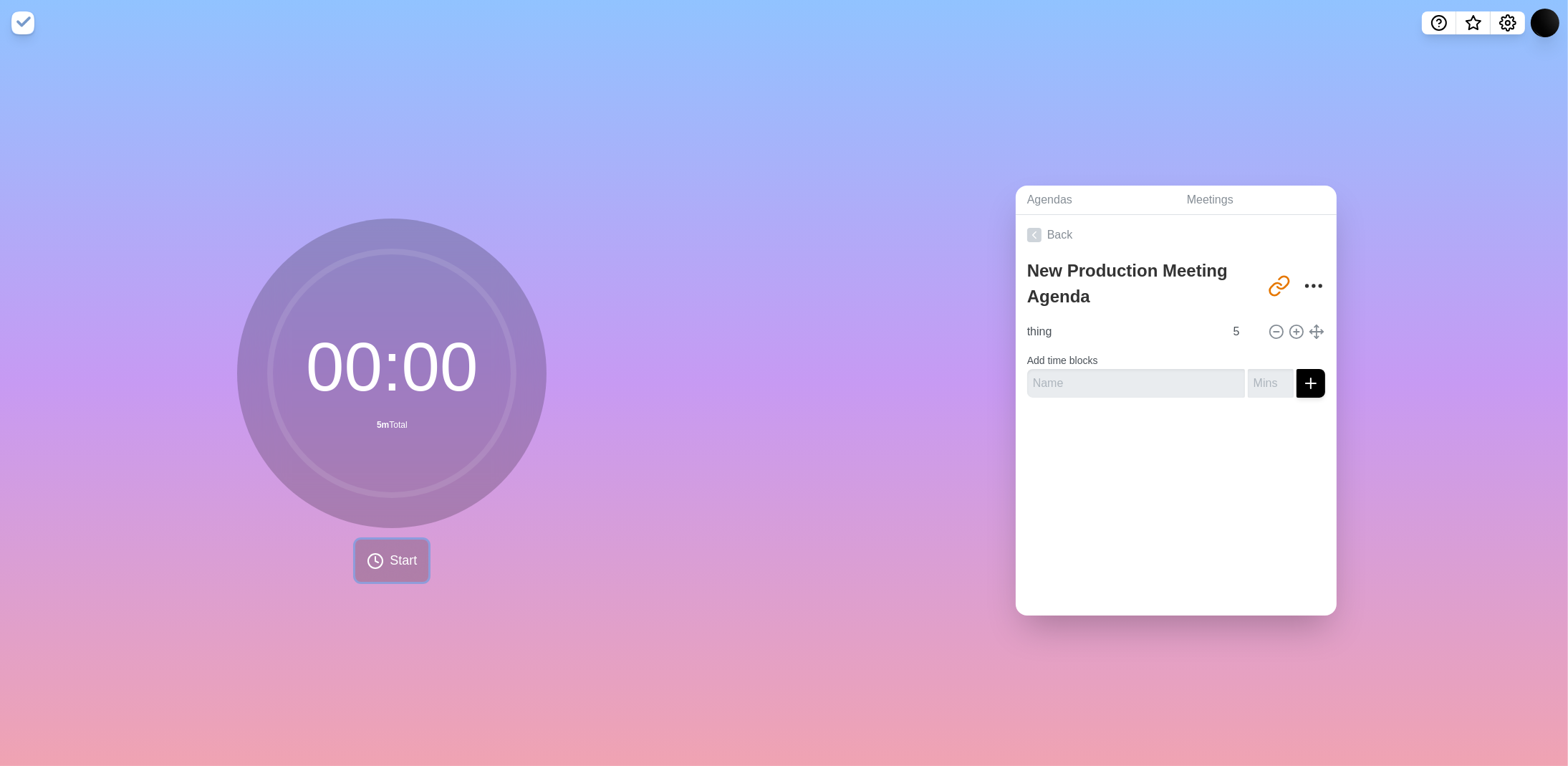
click at [367, 555] on icon at bounding box center [375, 561] width 17 height 17
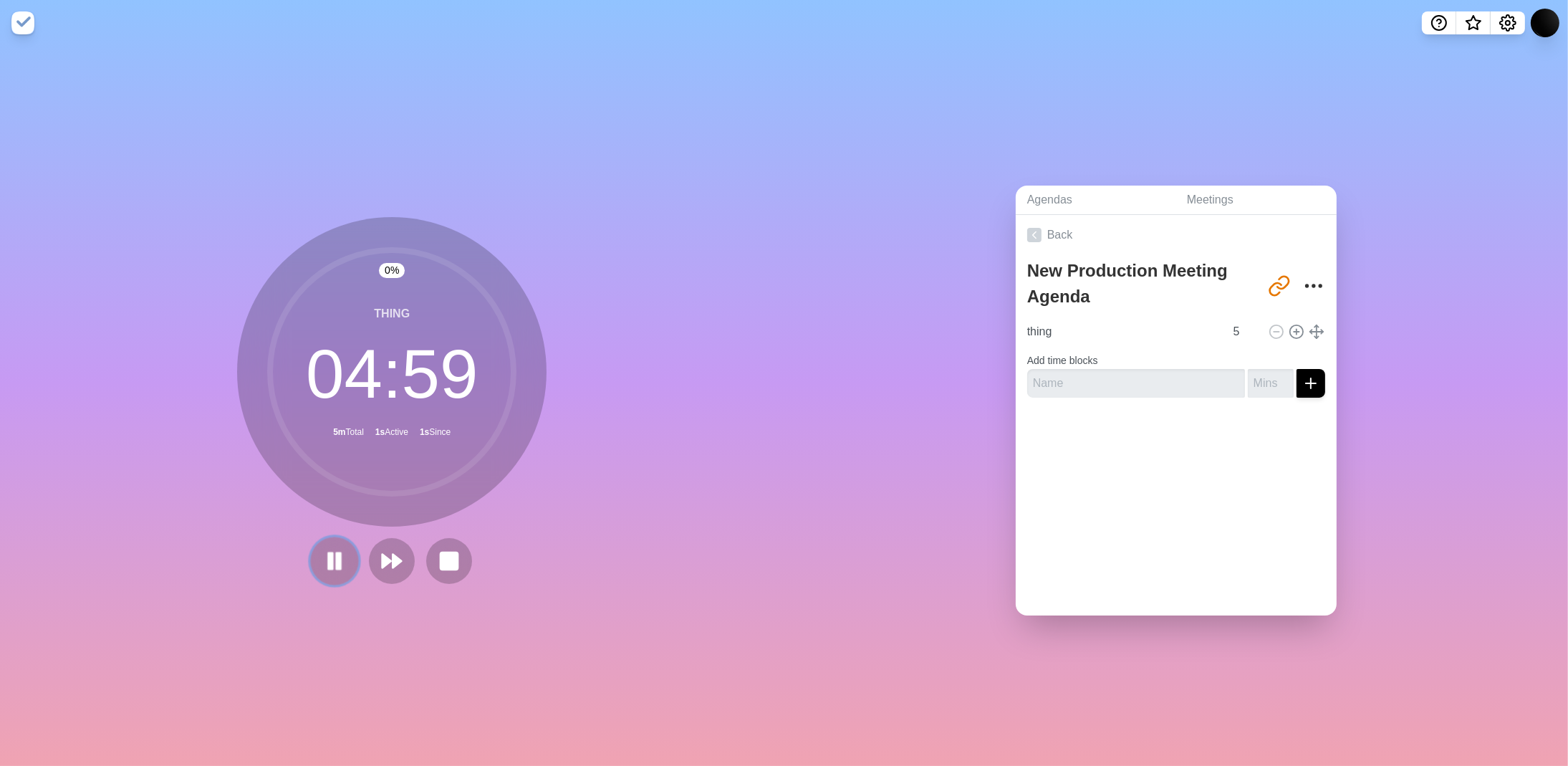
click at [337, 553] on rect at bounding box center [338, 560] width 4 height 15
drag, startPoint x: 443, startPoint y: 561, endPoint x: 451, endPoint y: 558, distance: 8.5
click at [444, 561] on rect at bounding box center [448, 561] width 17 height 17
click at [1199, 455] on div at bounding box center [1176, 438] width 321 height 57
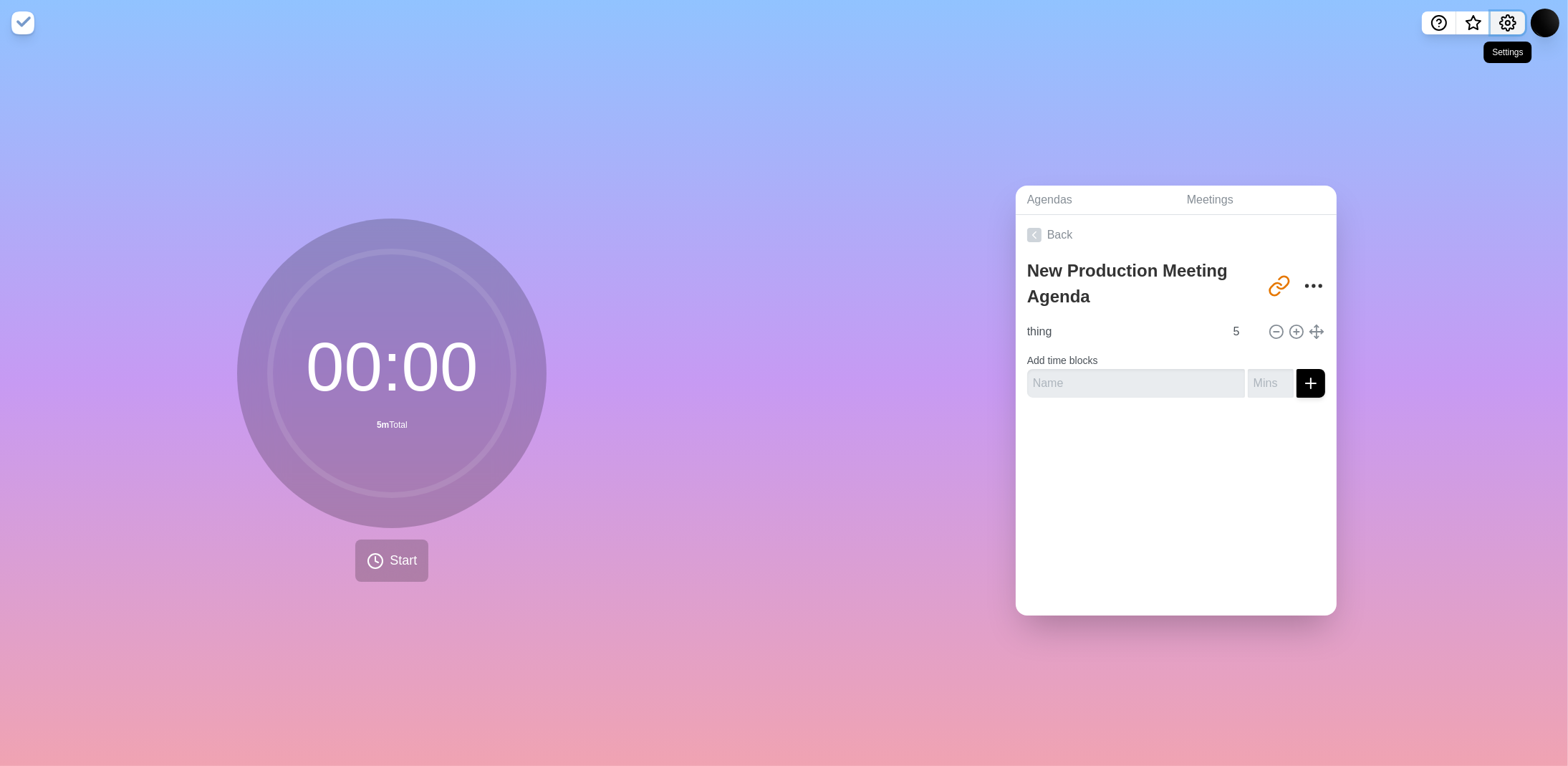
click at [1509, 27] on icon "Settings" at bounding box center [1507, 22] width 15 height 15
click at [1478, 55] on p "Preferences" at bounding box center [1461, 54] width 62 height 17
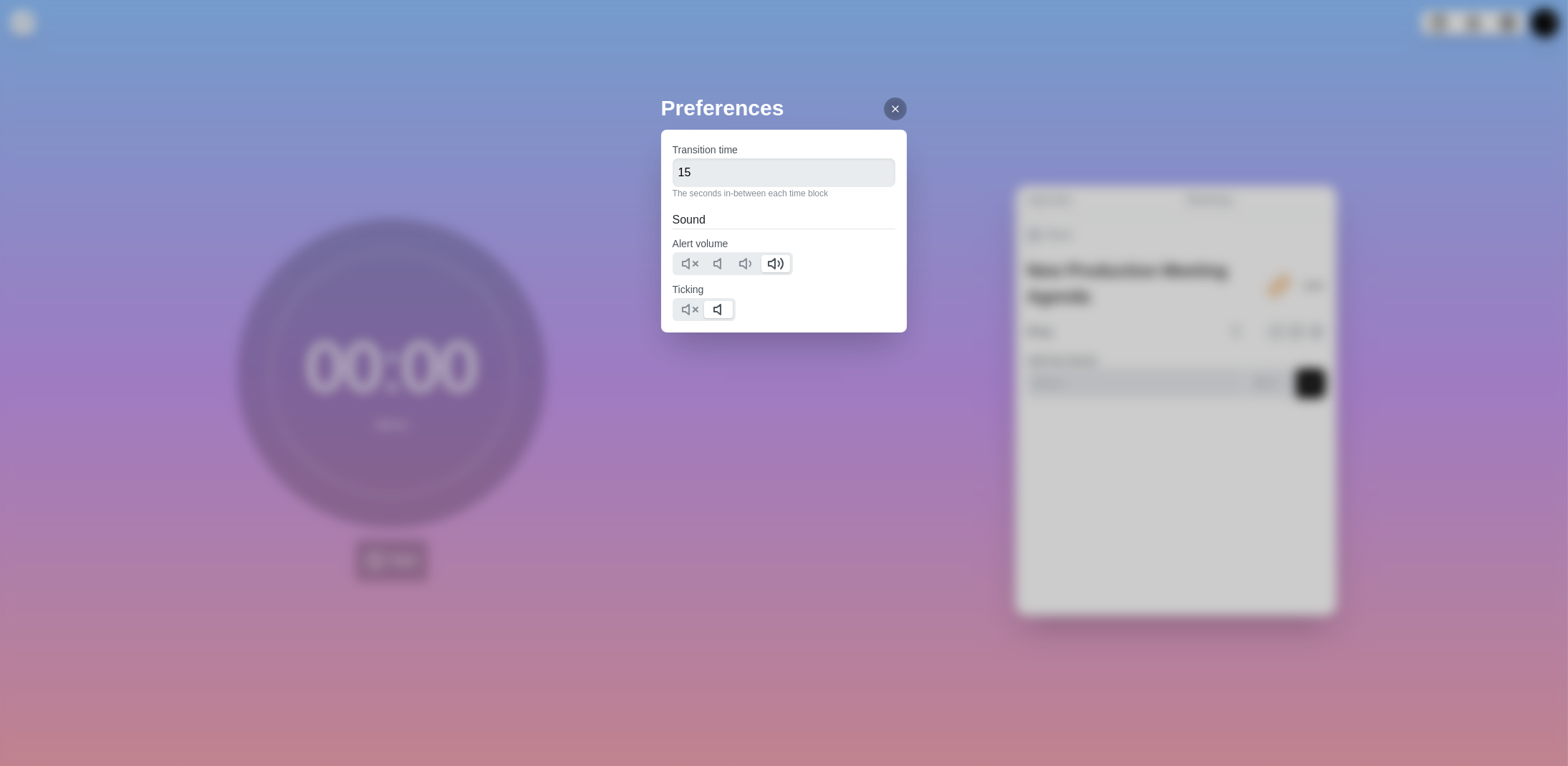
click at [889, 105] on icon at bounding box center [895, 109] width 11 height 11
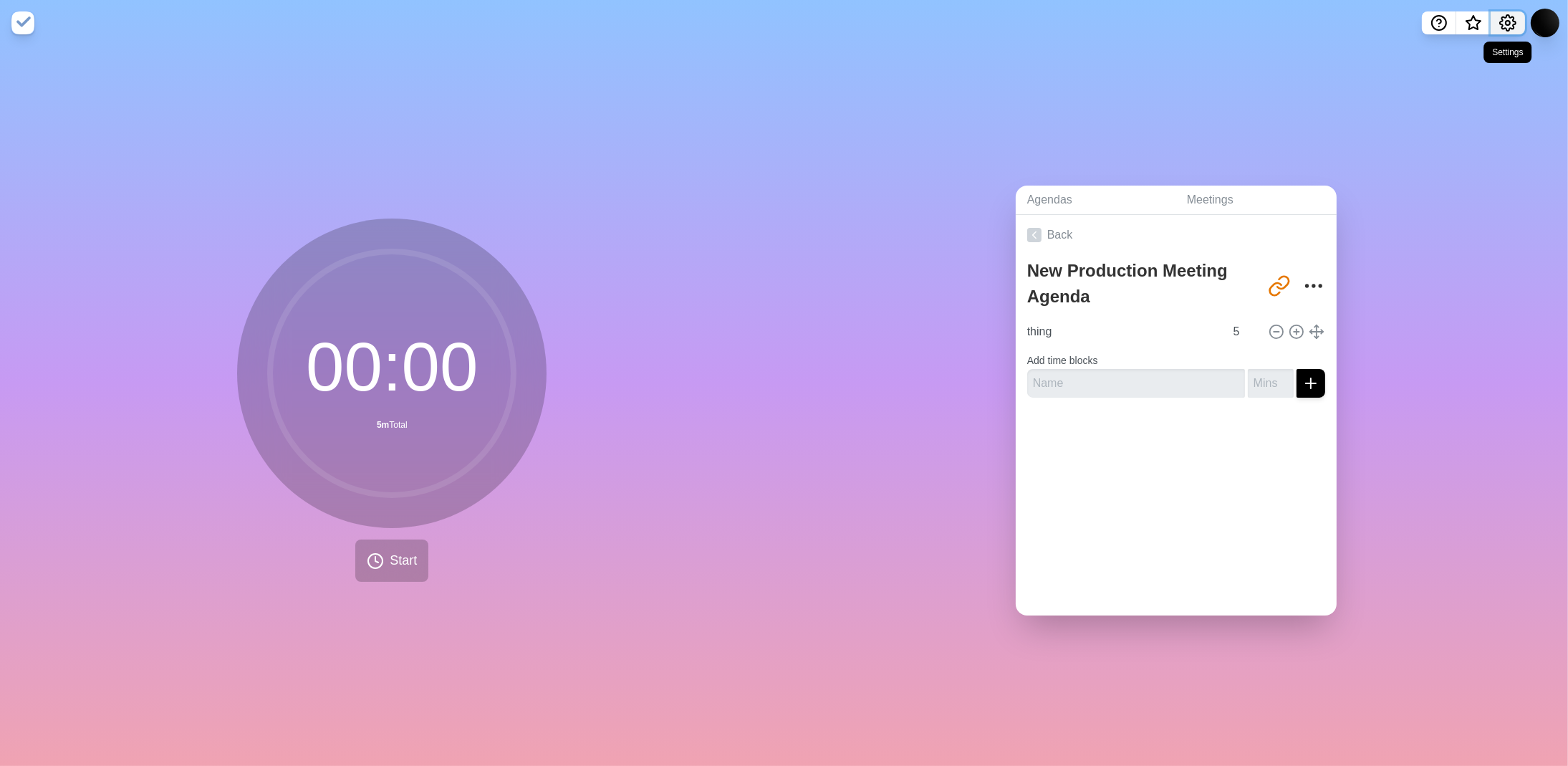
click at [1509, 19] on icon "Settings" at bounding box center [1507, 23] width 17 height 17
click at [1477, 17] on span "What’s new" at bounding box center [1473, 27] width 23 height 30
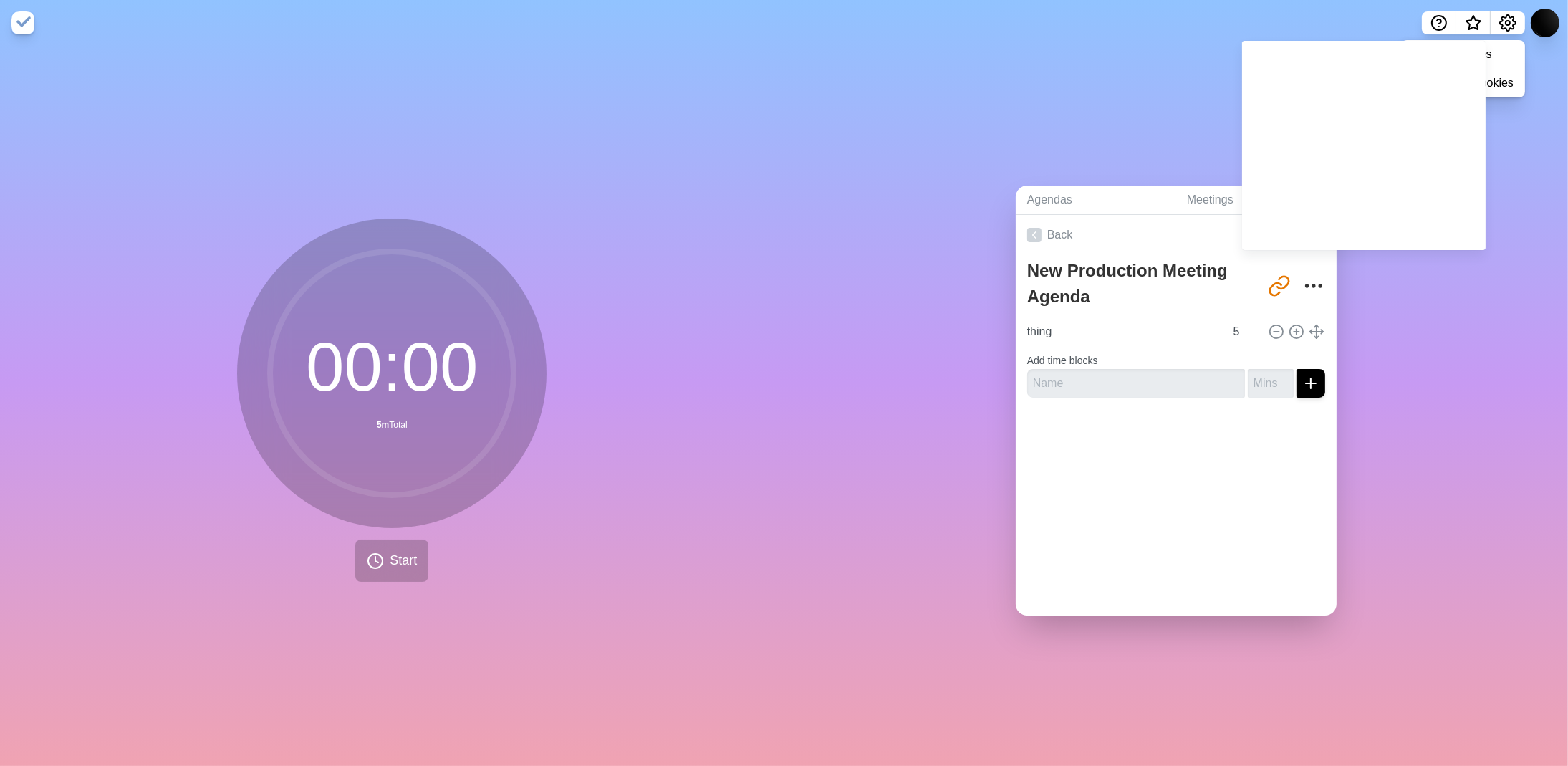
click at [1454, 308] on div "Agendas Meetings Back New Production Meeting Agenda [URL][DOMAIN_NAME] thing 5 …" at bounding box center [1177, 405] width 784 height 720
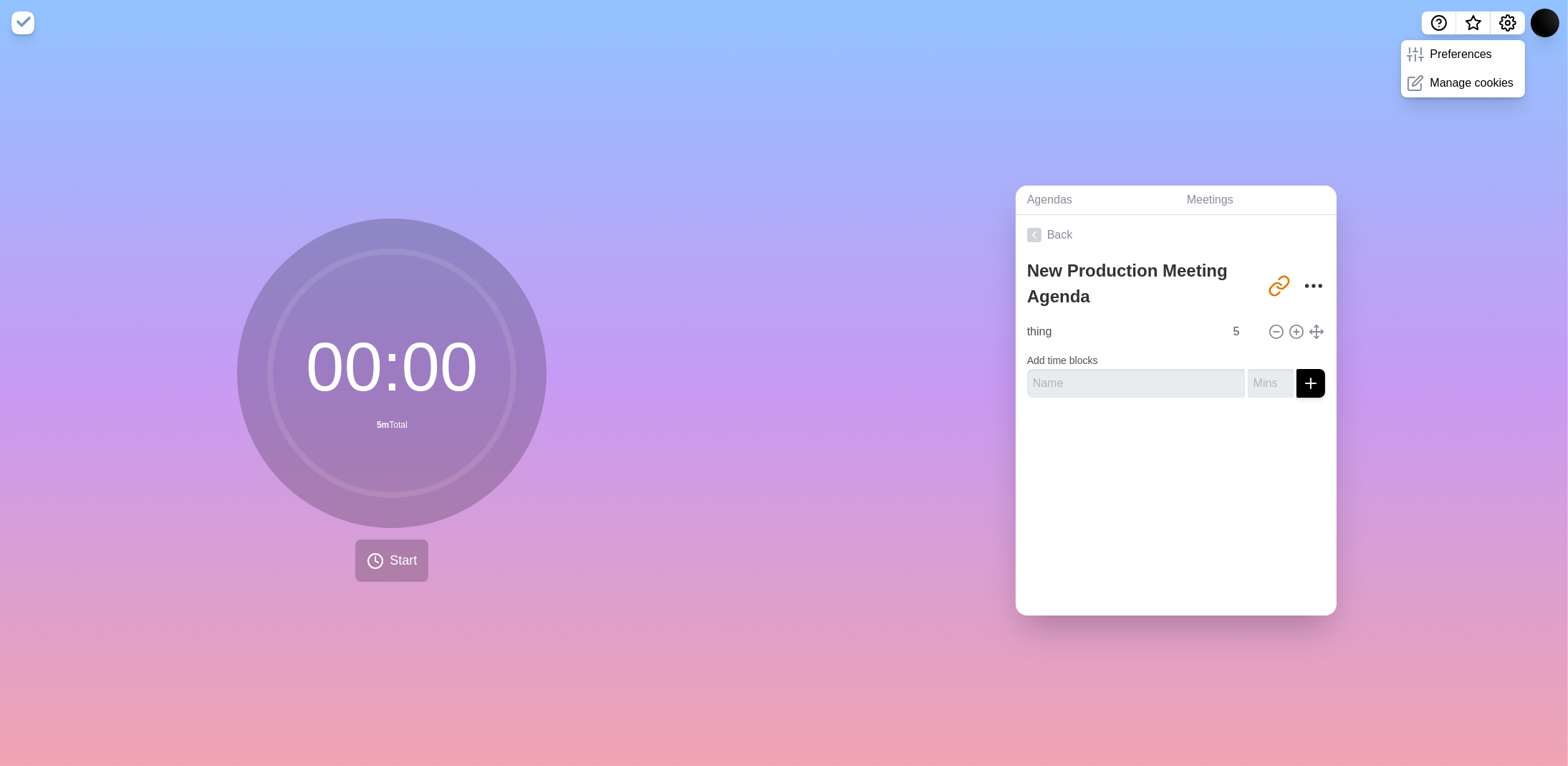
click at [1466, 166] on div "Agendas Meetings Back New Production Meeting Agenda [URL][DOMAIN_NAME] thing 5 …" at bounding box center [1177, 405] width 784 height 720
click at [1043, 230] on link "Back" at bounding box center [1176, 234] width 321 height 40
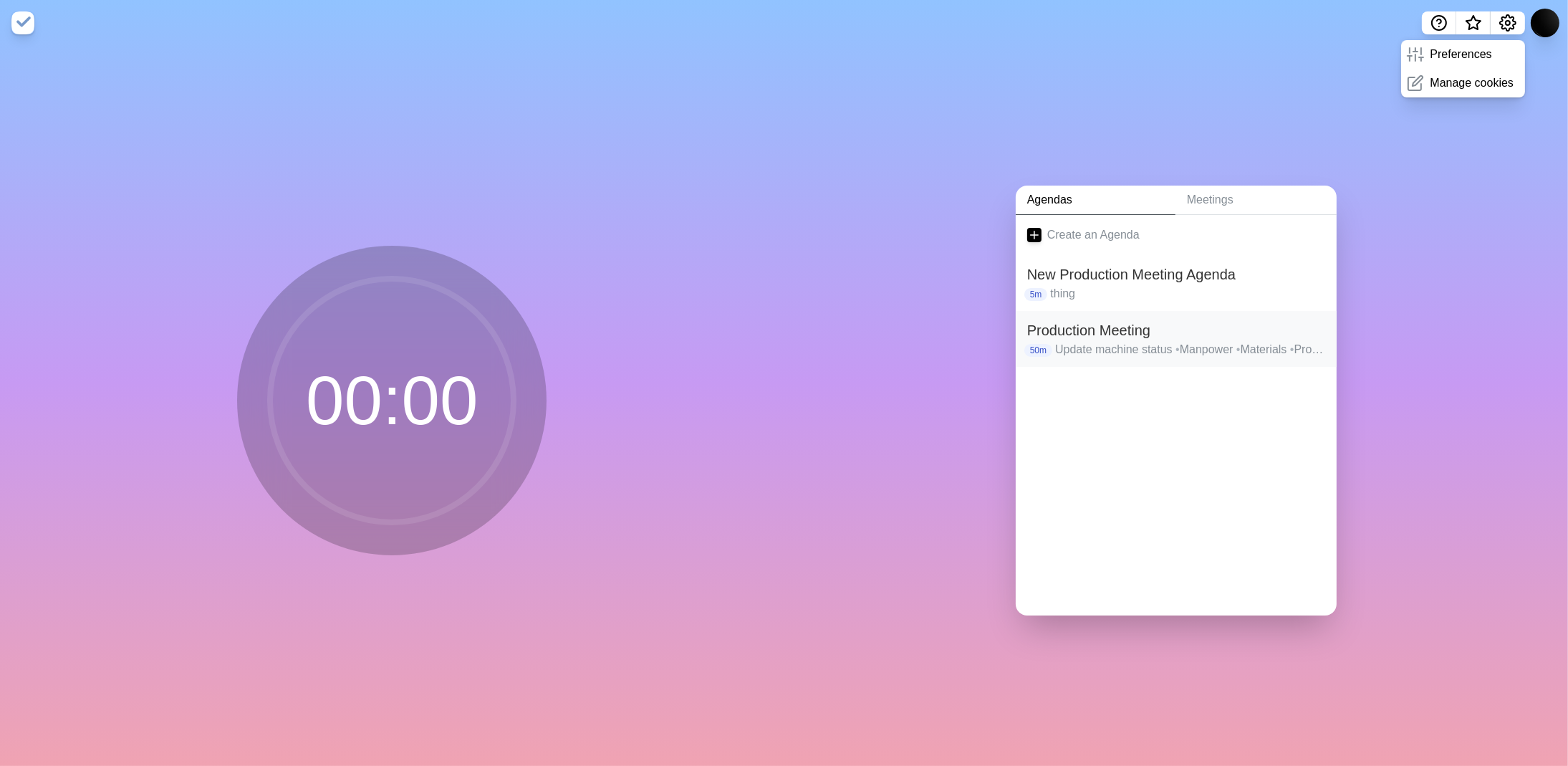
click at [1120, 331] on h2 "Production Meeting" at bounding box center [1176, 330] width 298 height 21
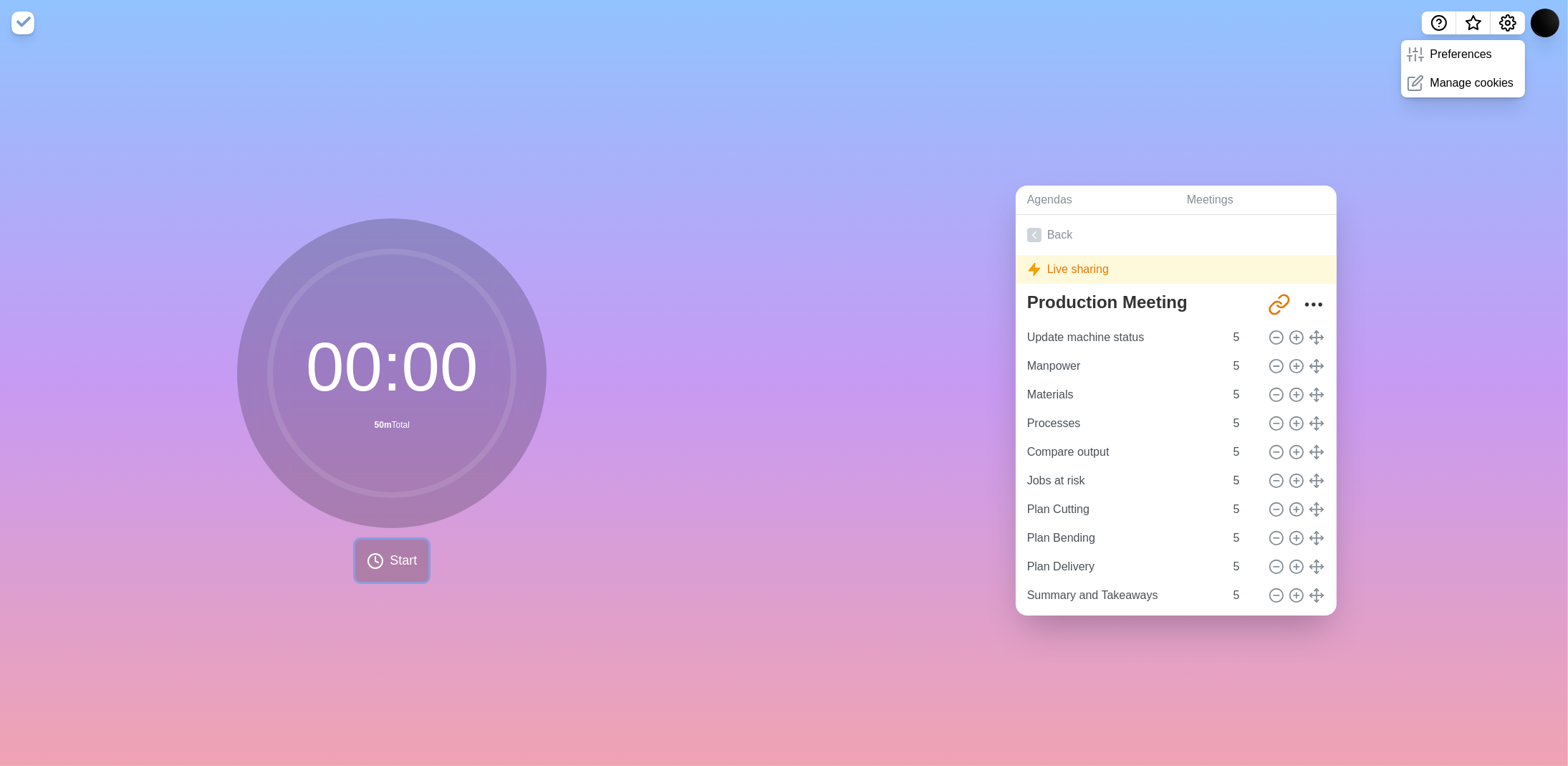
click at [375, 556] on icon at bounding box center [375, 561] width 17 height 17
click at [30, 26] on img at bounding box center [23, 23] width 23 height 23
drag, startPoint x: 382, startPoint y: 120, endPoint x: 405, endPoint y: 102, distance: 29.2
click at [382, 120] on div "00 : 00 50m Total Start" at bounding box center [392, 405] width 784 height 720
click at [1453, 55] on p "Preferences" at bounding box center [1461, 54] width 62 height 17
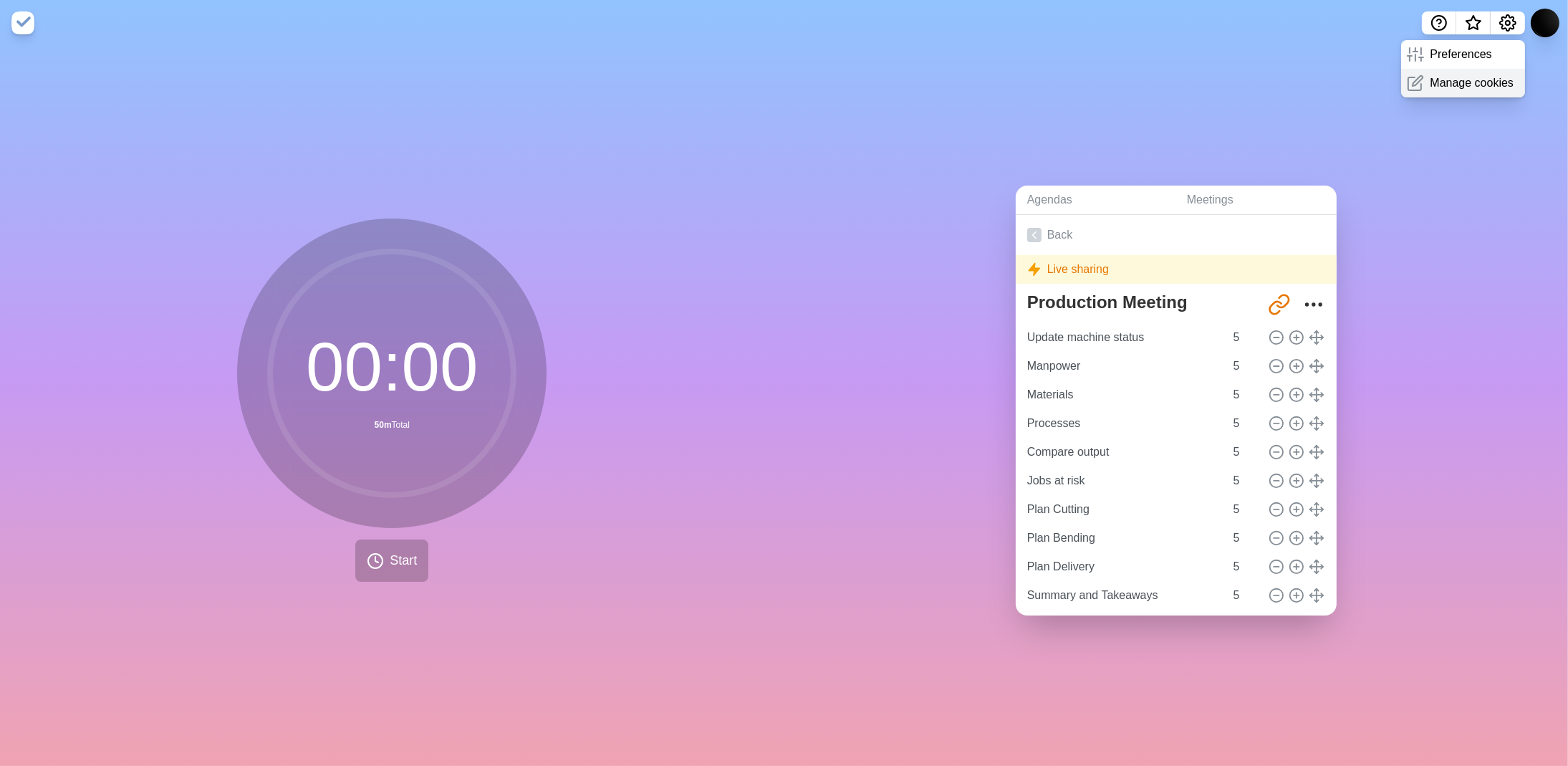
click at [1475, 81] on p "Manage cookies" at bounding box center [1471, 83] width 84 height 17
